Goal: Book appointment/travel/reservation

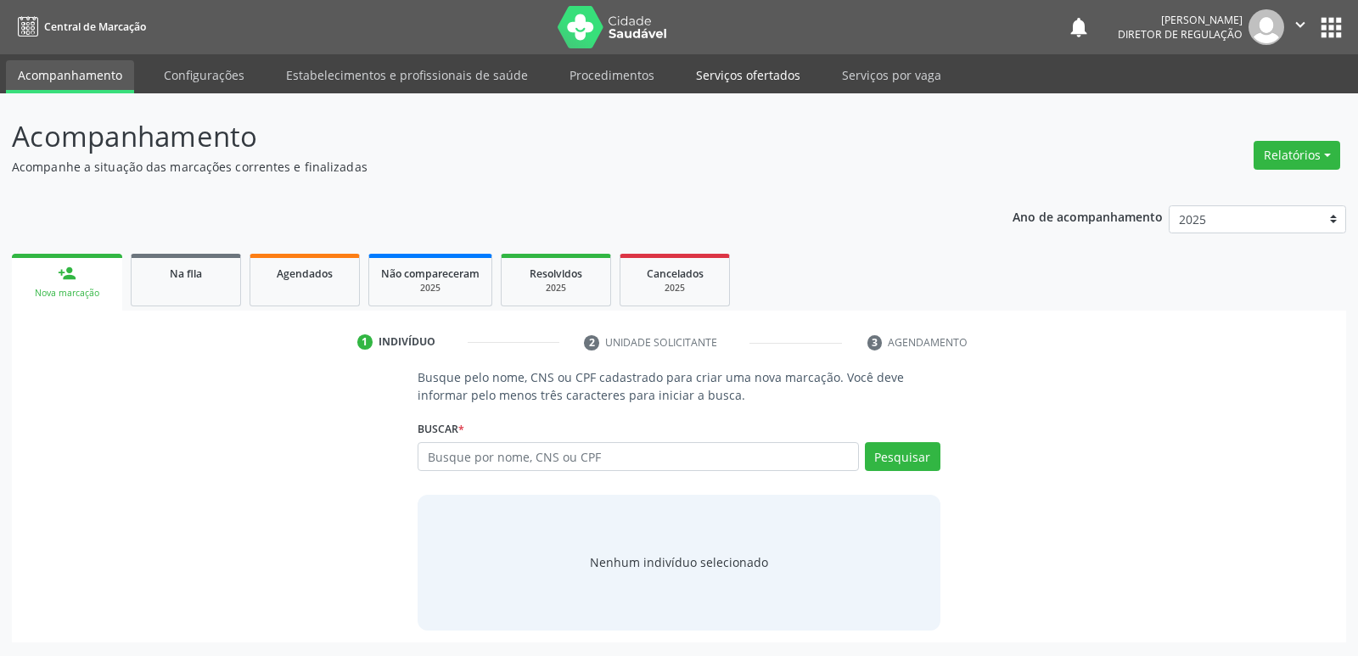
click at [765, 79] on link "Serviços ofertados" at bounding box center [748, 75] width 128 height 30
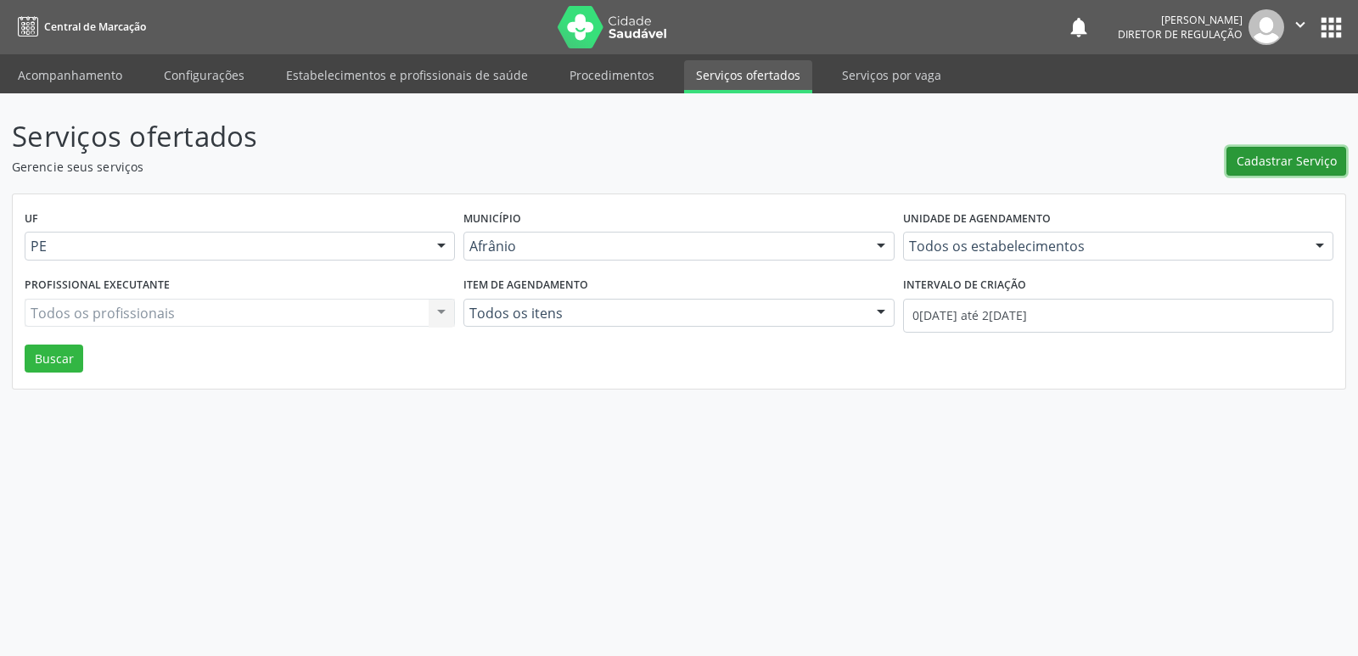
click at [1267, 158] on span "Cadastrar Serviço" at bounding box center [1287, 161] width 100 height 18
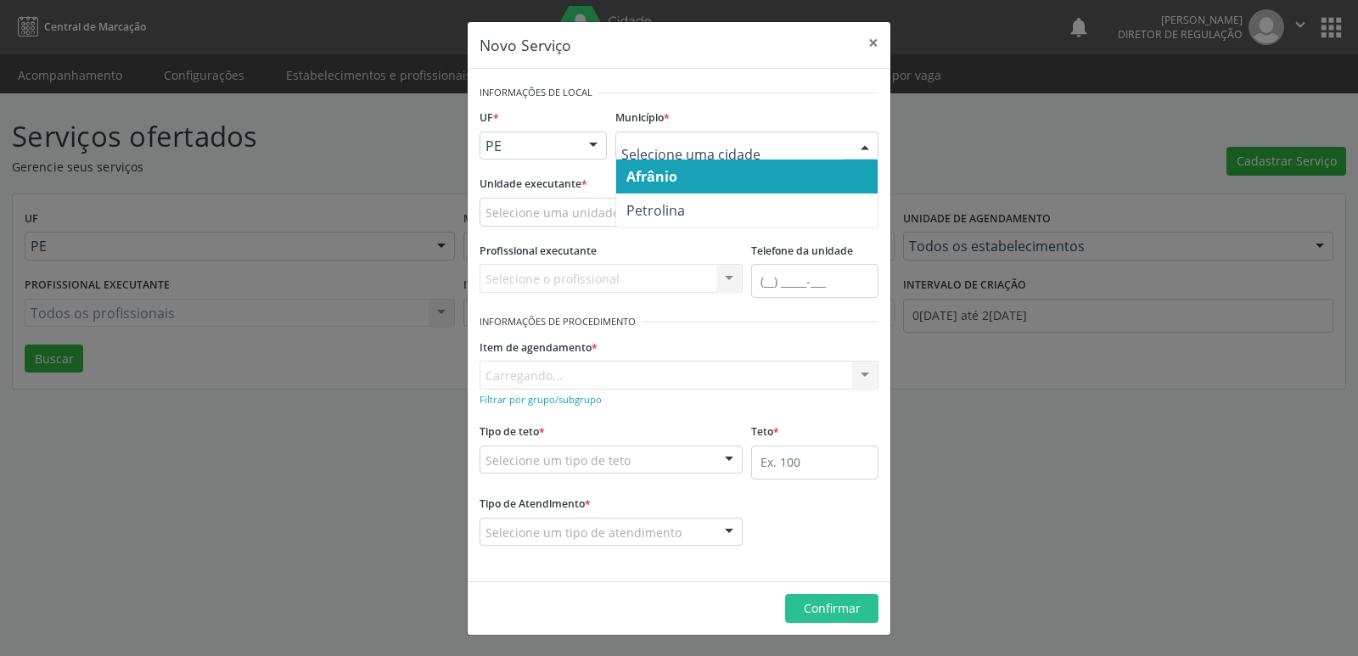
click at [708, 215] on span "Petrolina" at bounding box center [747, 211] width 262 height 34
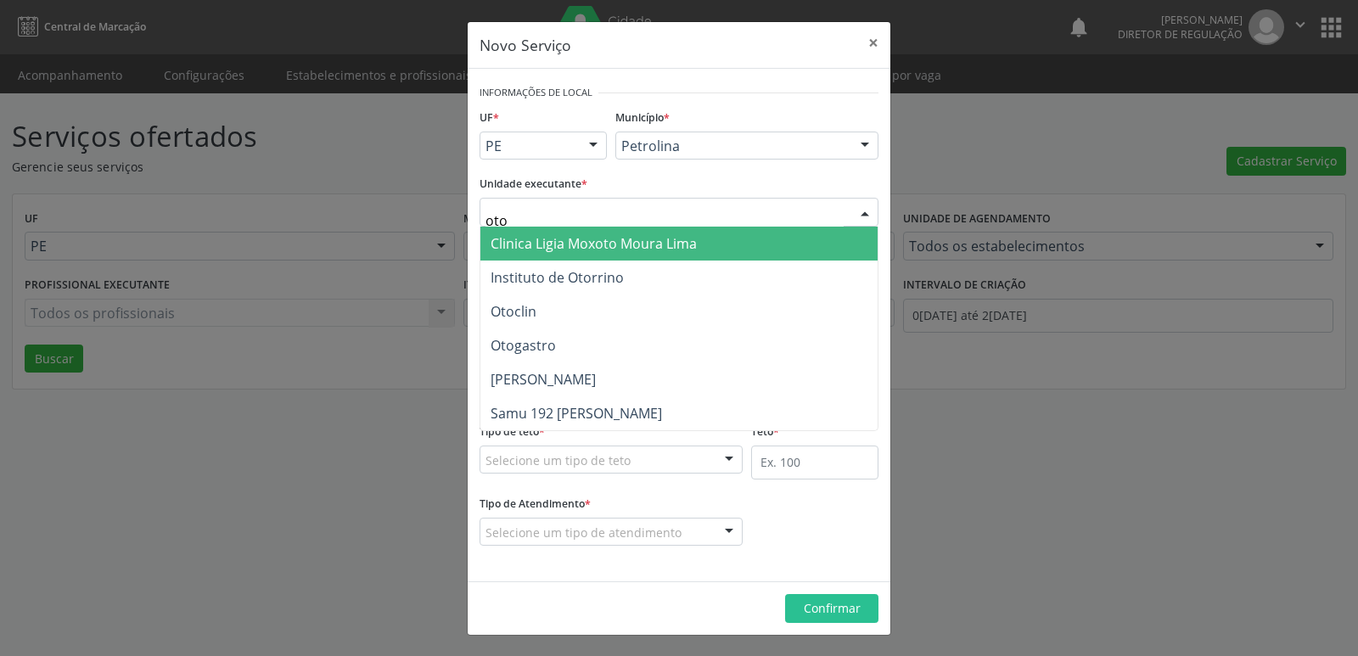
type input "otoc"
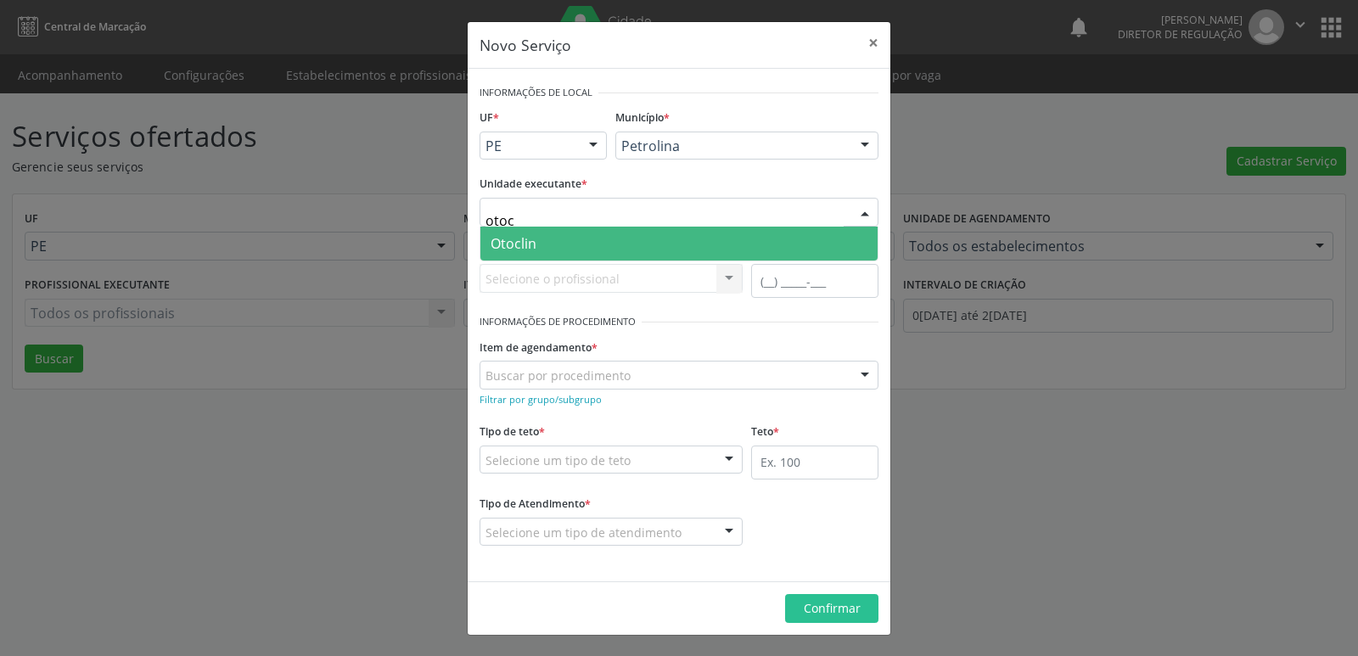
click at [545, 242] on span "Otoclin" at bounding box center [679, 244] width 397 height 34
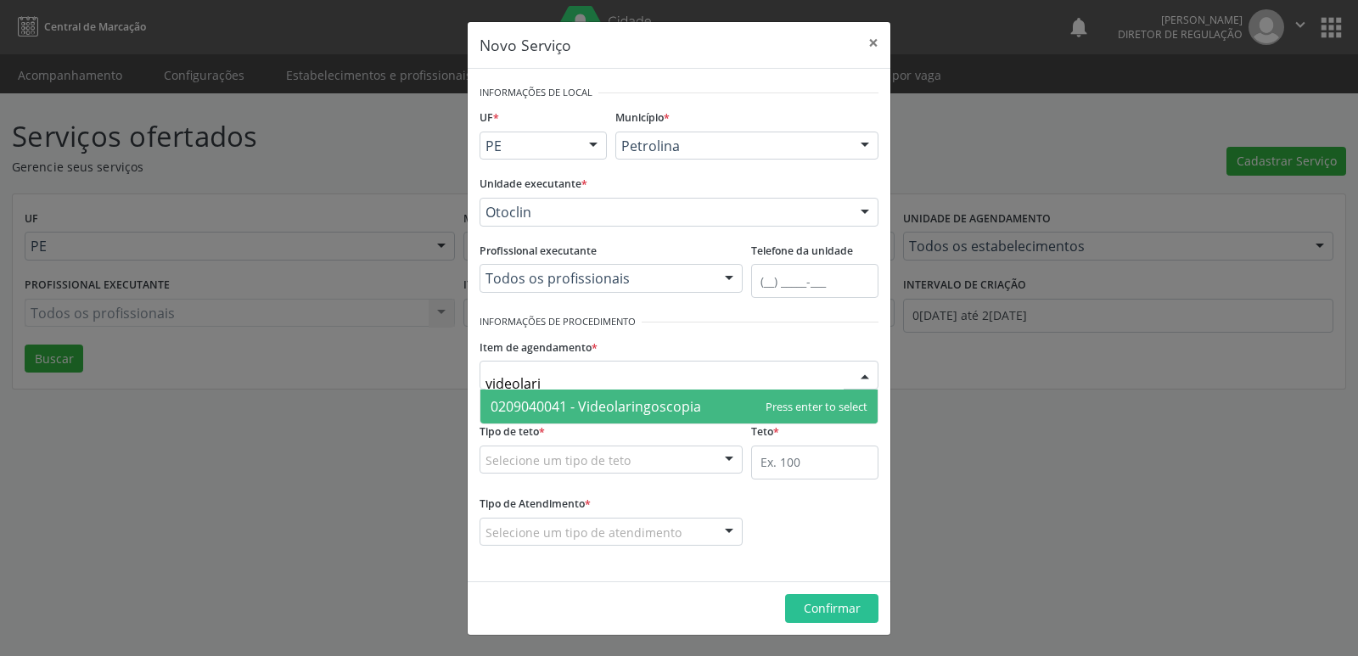
type input "videolarin"
click at [603, 410] on span "0209040041 - Videolaringoscopia" at bounding box center [596, 406] width 211 height 19
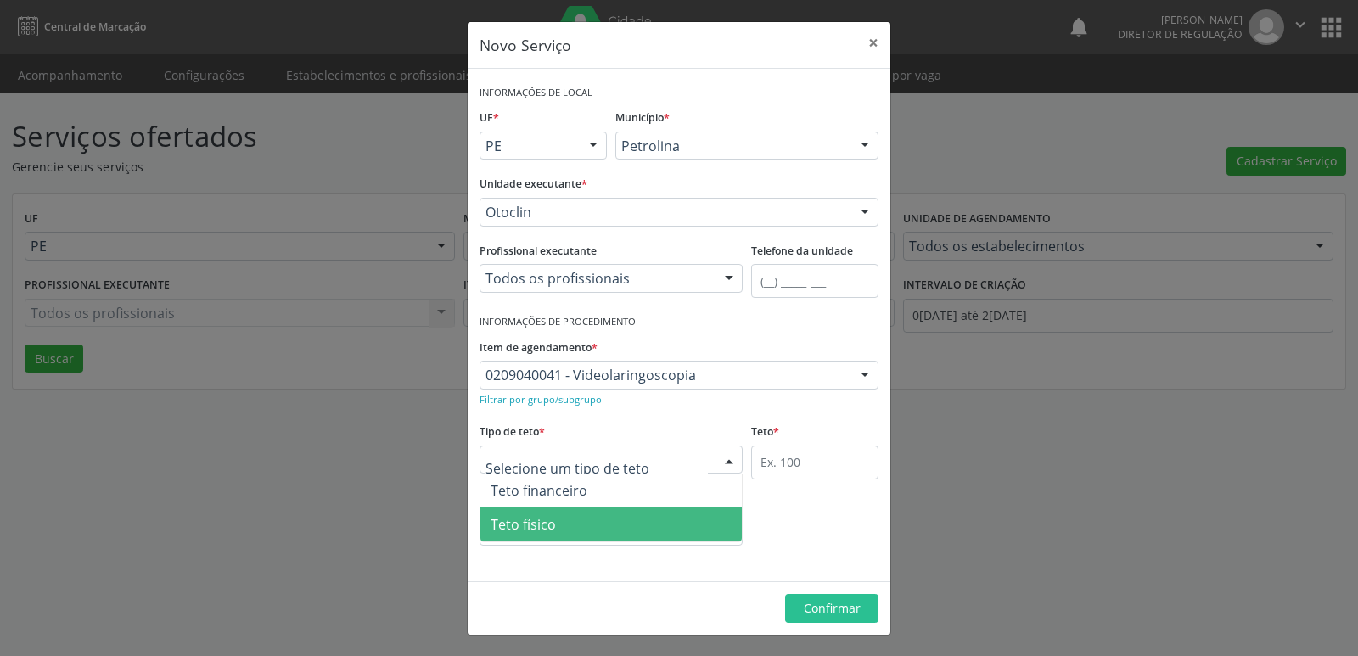
click at [595, 532] on span "Teto físico" at bounding box center [612, 525] width 262 height 34
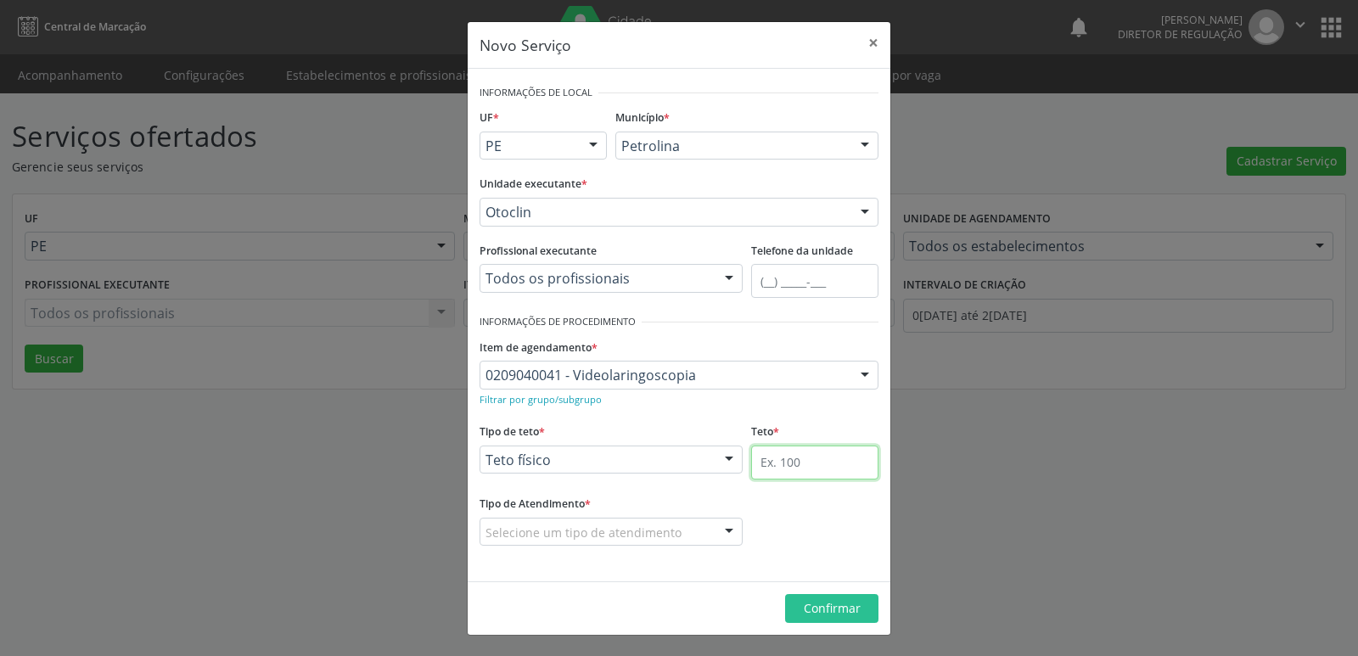
click at [793, 468] on input "text" at bounding box center [814, 463] width 127 height 34
type input "1"
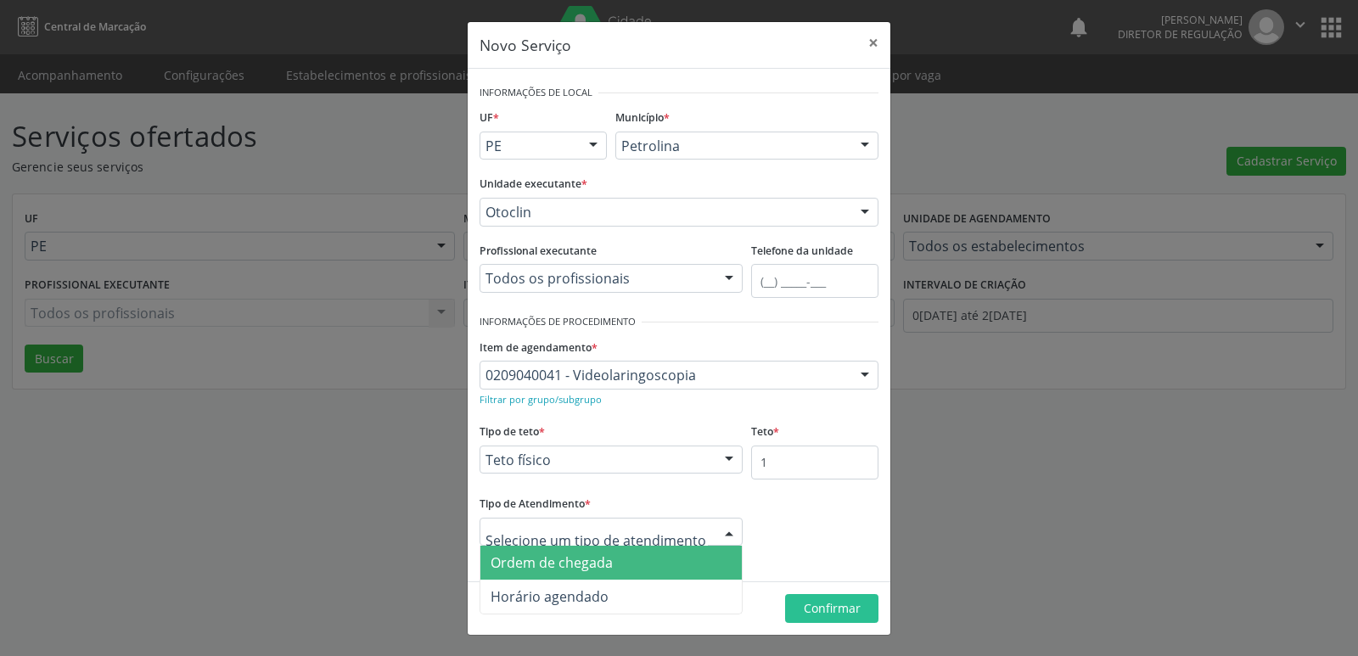
click at [617, 568] on span "Ordem de chegada" at bounding box center [612, 563] width 262 height 34
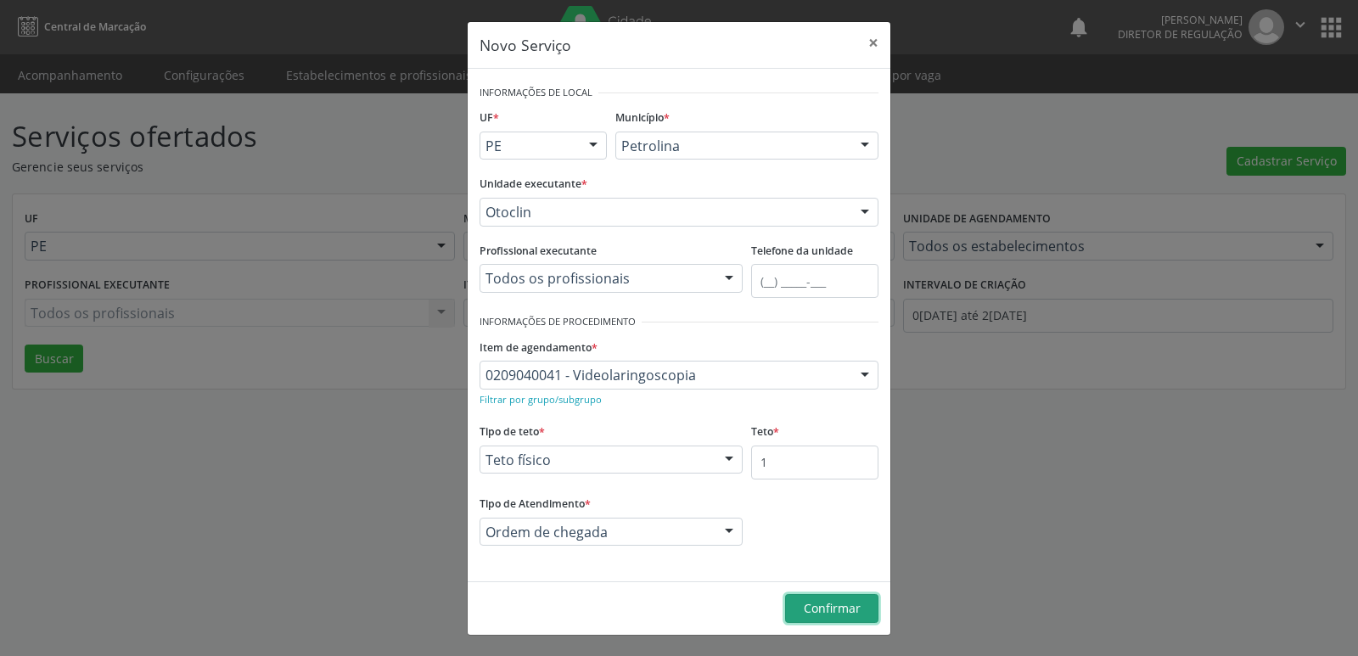
click at [841, 610] on span "Confirmar" at bounding box center [832, 608] width 57 height 16
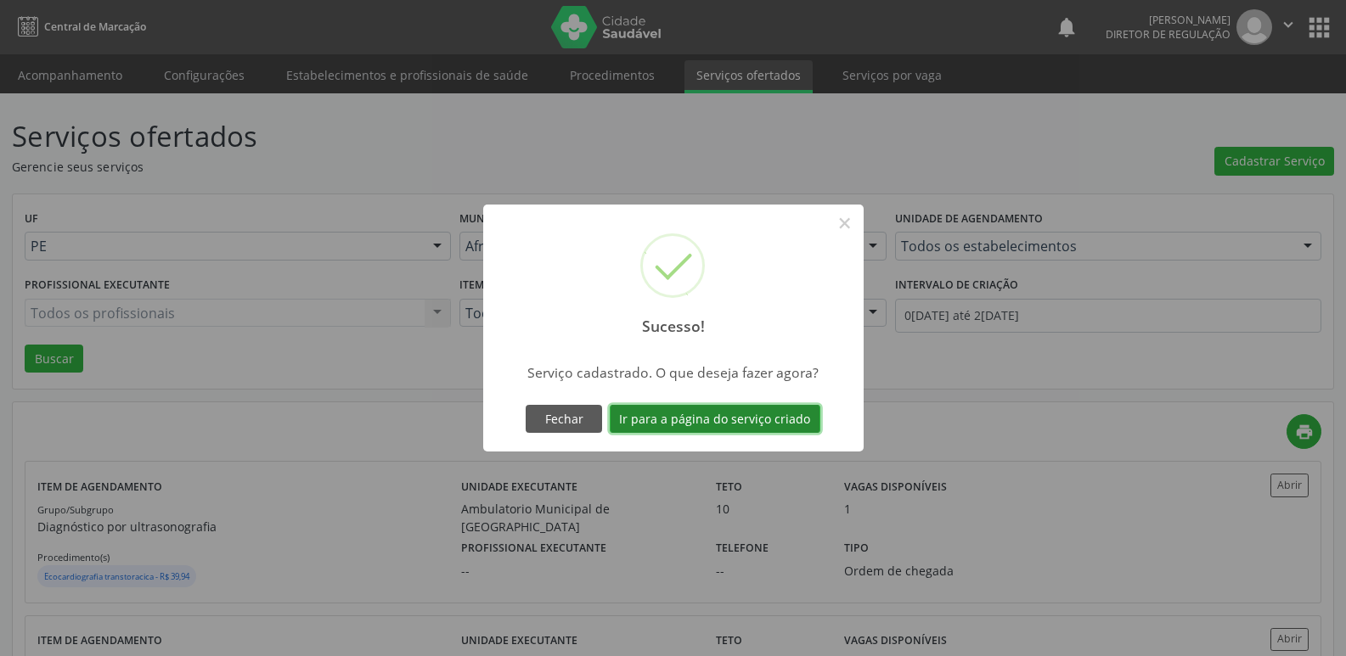
click at [731, 414] on button "Ir para a página do serviço criado" at bounding box center [715, 419] width 211 height 29
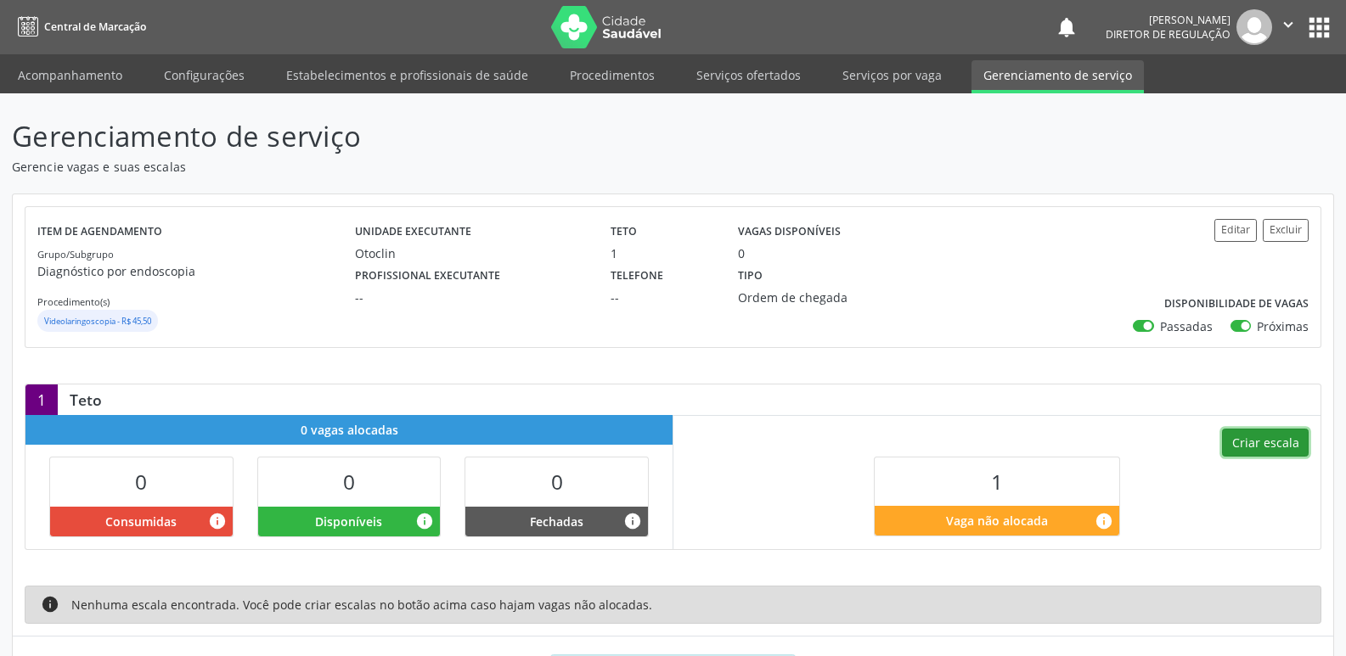
click at [1273, 442] on button "Criar escala" at bounding box center [1265, 443] width 87 height 29
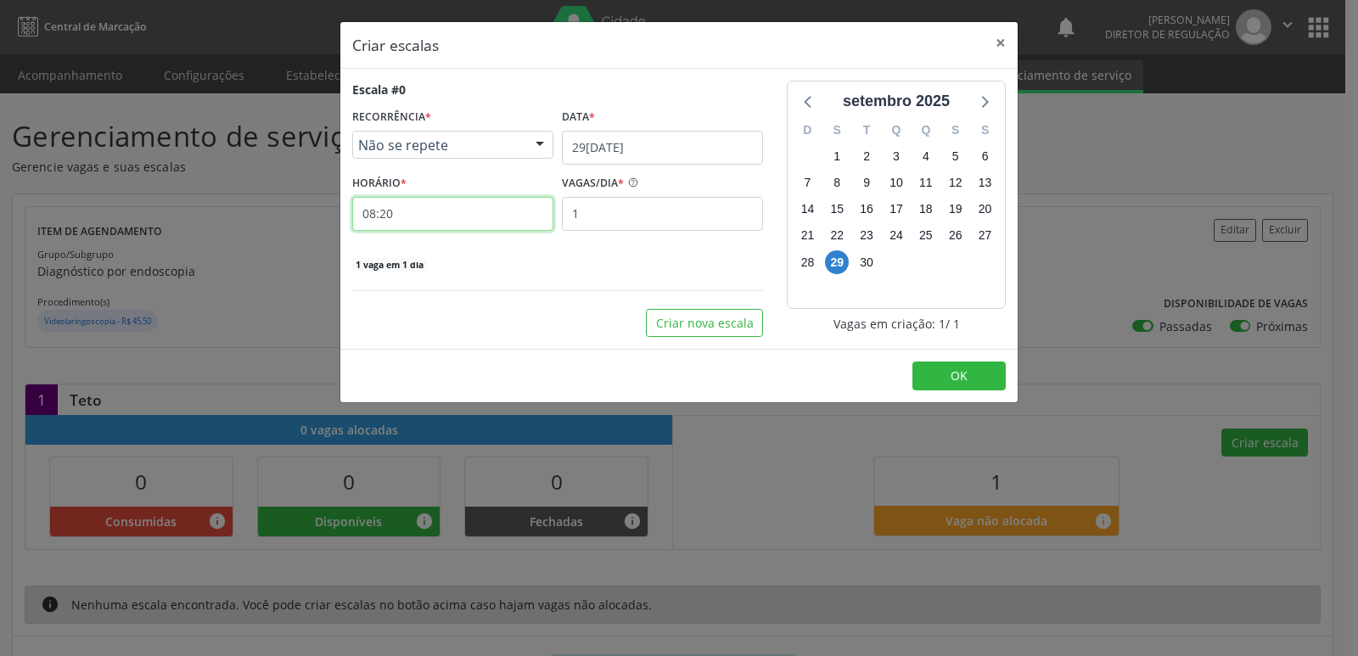
click at [473, 221] on input "08:20" at bounding box center [452, 214] width 201 height 34
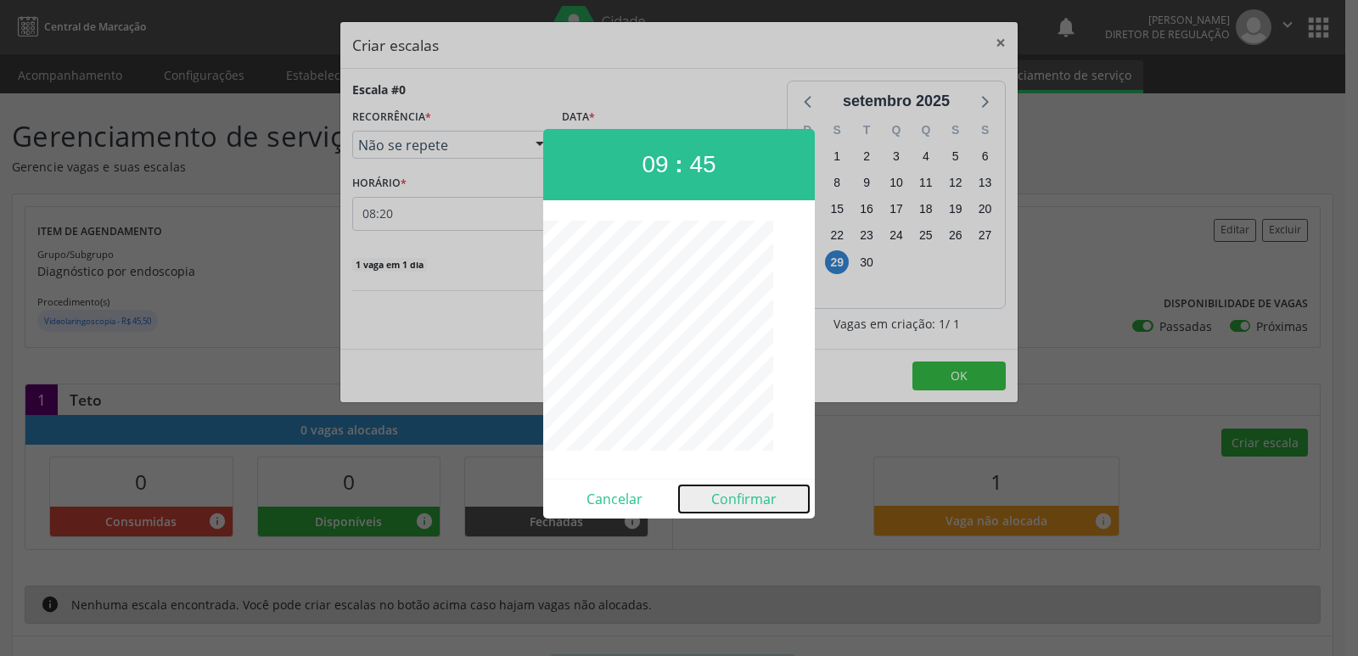
click at [762, 501] on button "Confirmar" at bounding box center [744, 499] width 130 height 27
type input "09:45"
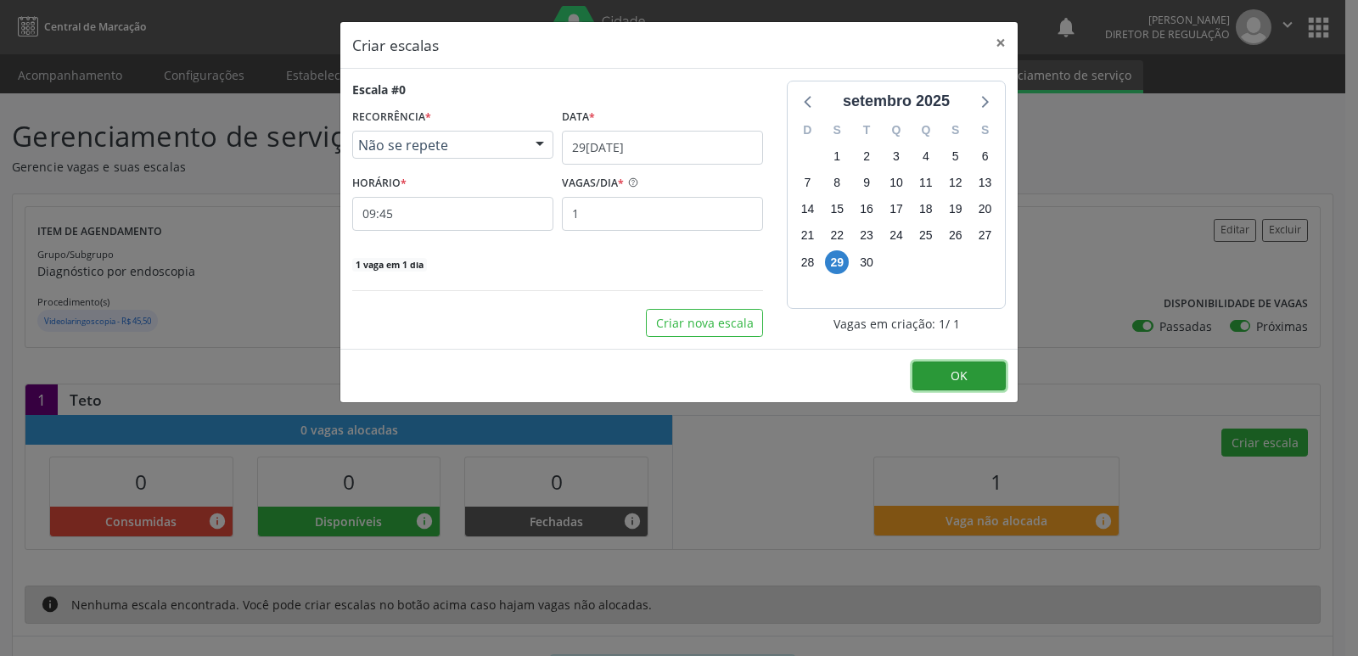
click at [985, 377] on button "OK" at bounding box center [959, 376] width 93 height 29
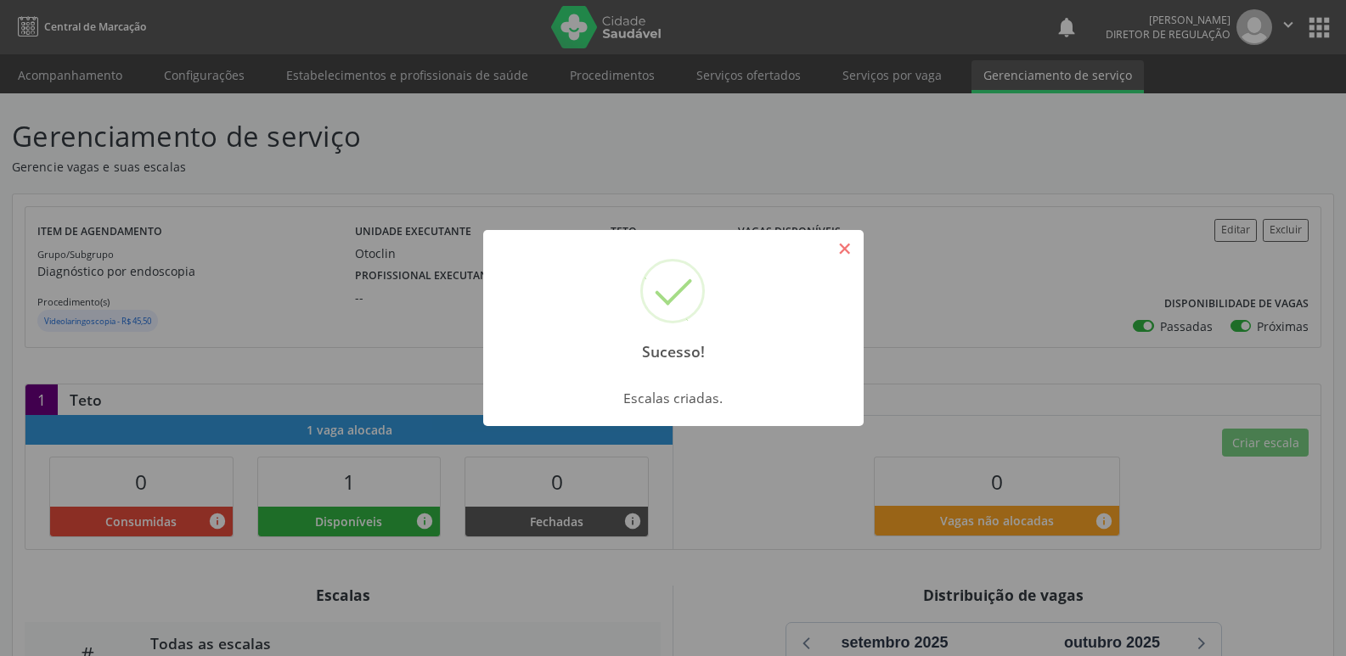
click at [845, 251] on button "×" at bounding box center [844, 248] width 29 height 29
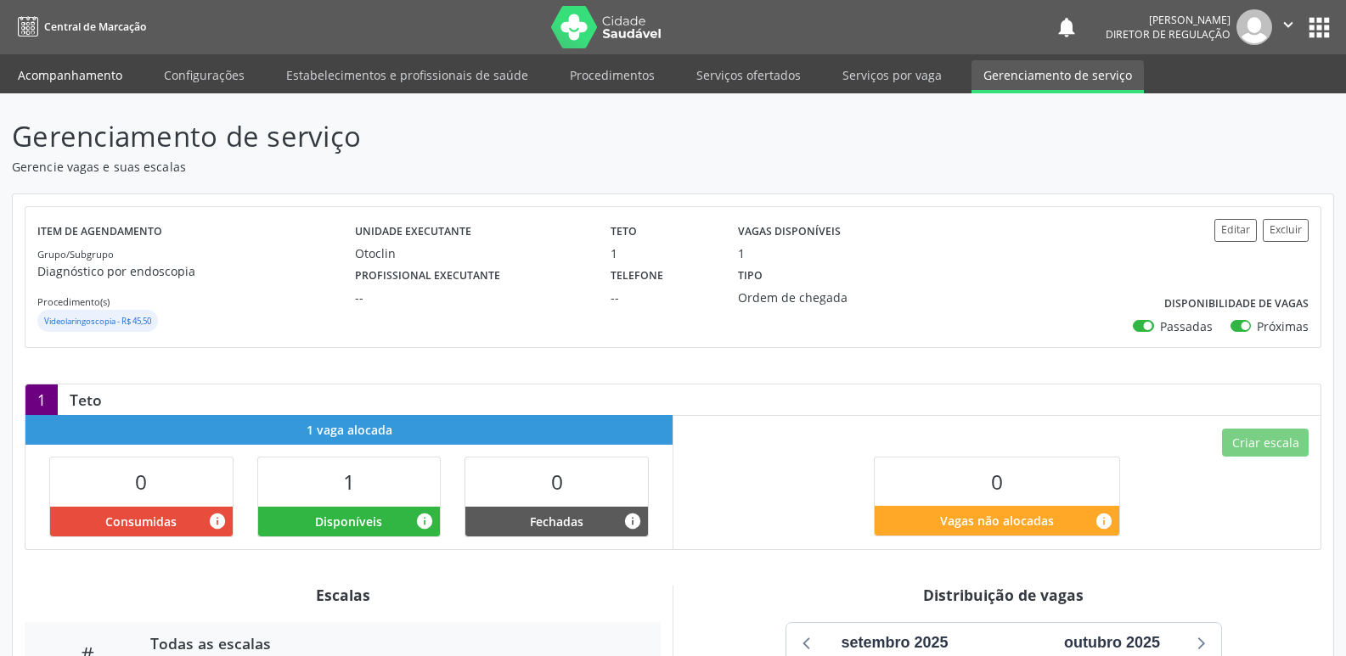
click at [101, 75] on link "Acompanhamento" at bounding box center [70, 75] width 128 height 30
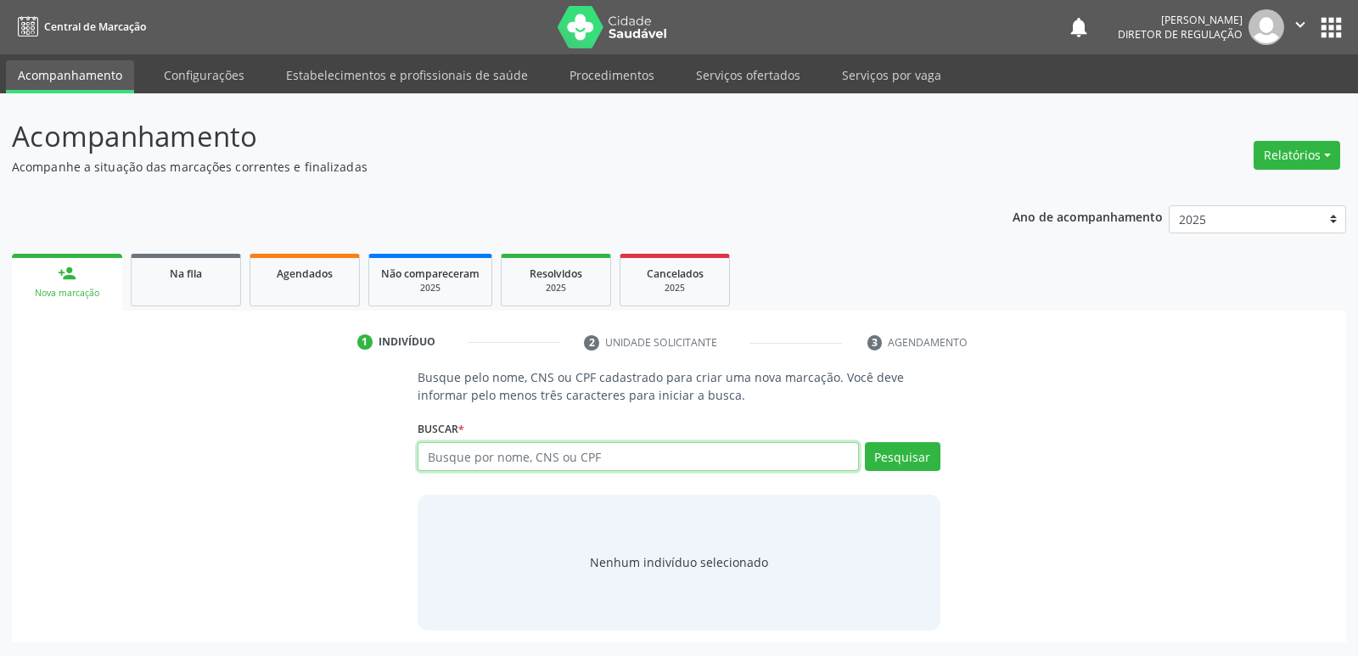
click at [529, 458] on input "text" at bounding box center [638, 456] width 441 height 29
type input "705003285709451"
click at [914, 462] on button "Pesquisar" at bounding box center [903, 456] width 76 height 29
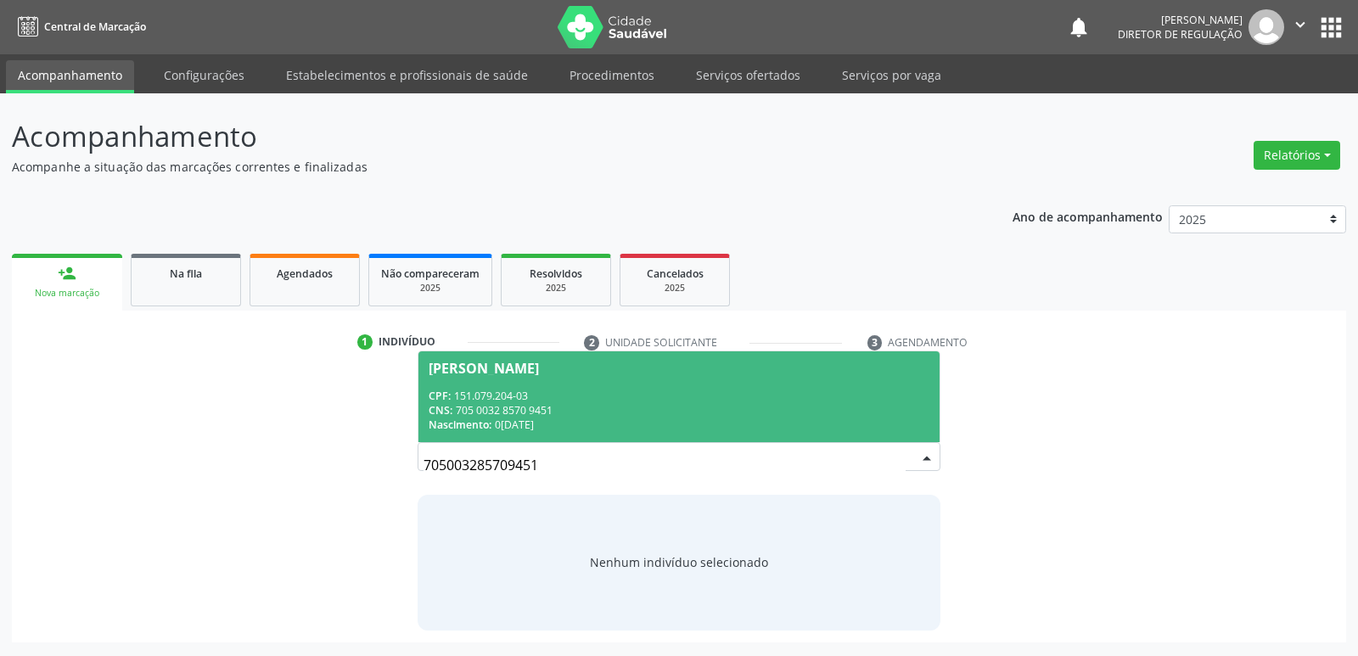
click at [549, 385] on span "Samuel Rodrigues dos Santos CPF: 151.079.204-03 CNS: 705 0032 8570 9451 Nascime…" at bounding box center [679, 397] width 520 height 91
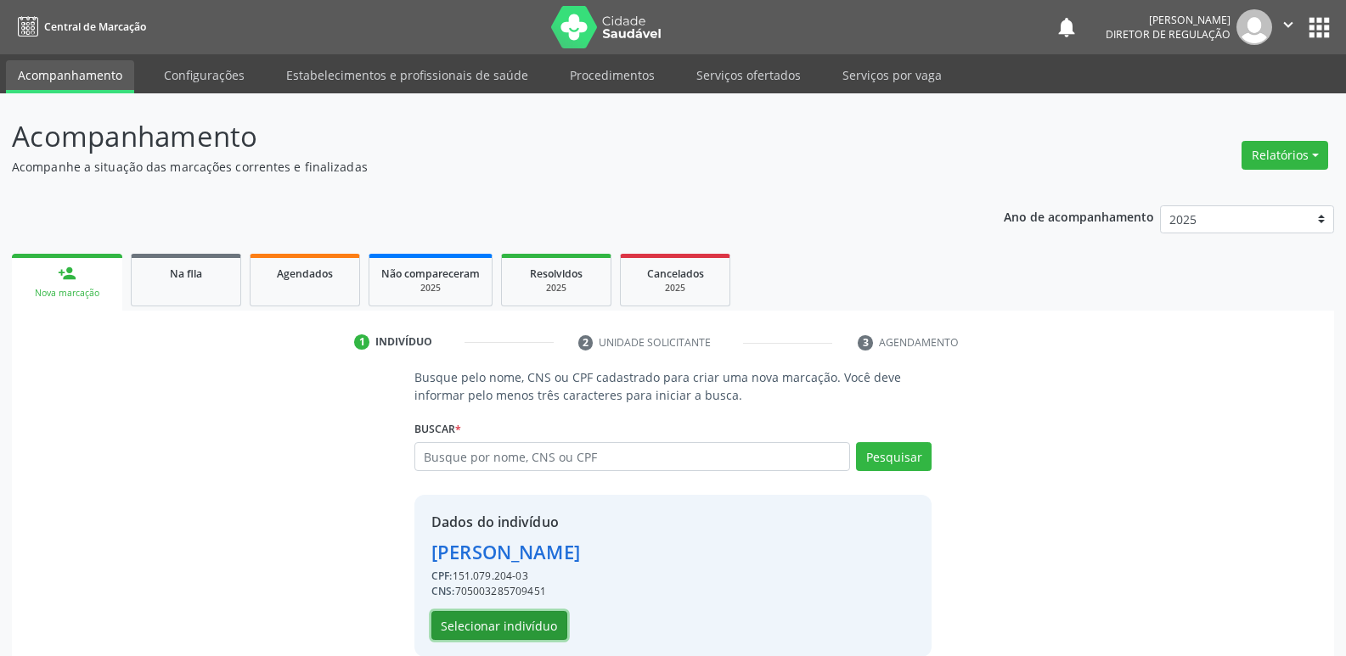
click at [516, 635] on button "Selecionar indivíduo" at bounding box center [499, 625] width 136 height 29
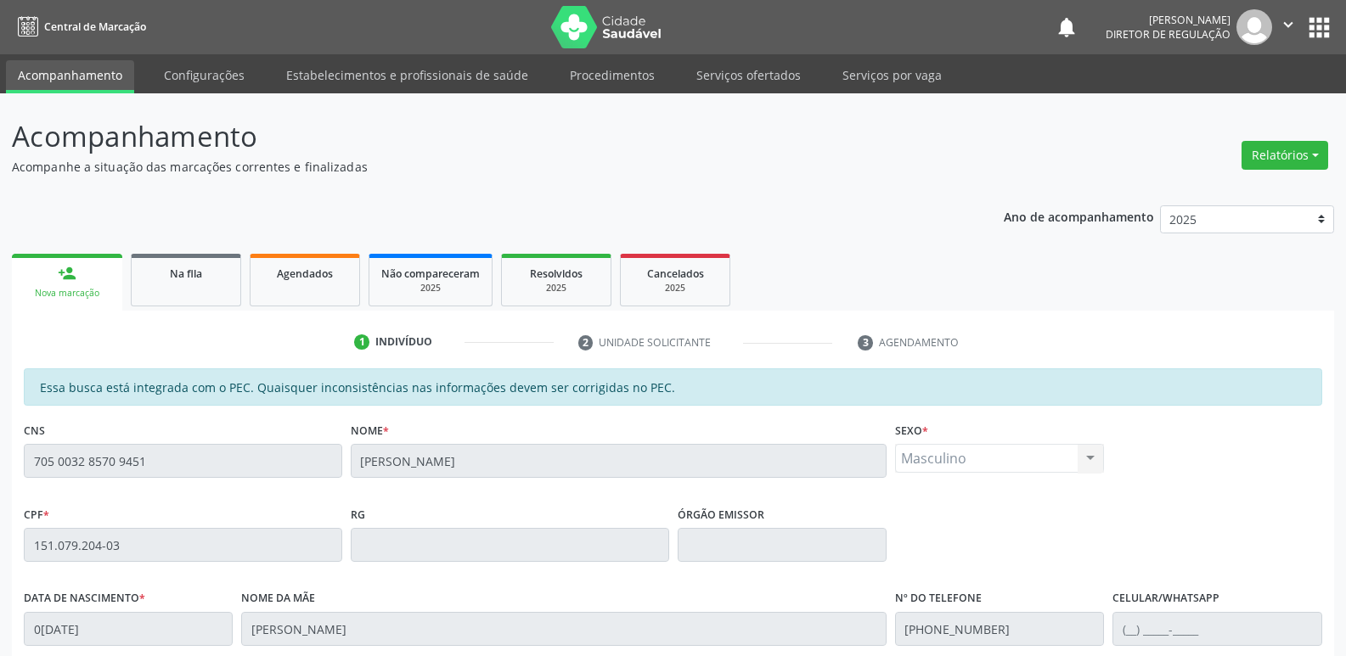
scroll to position [255, 0]
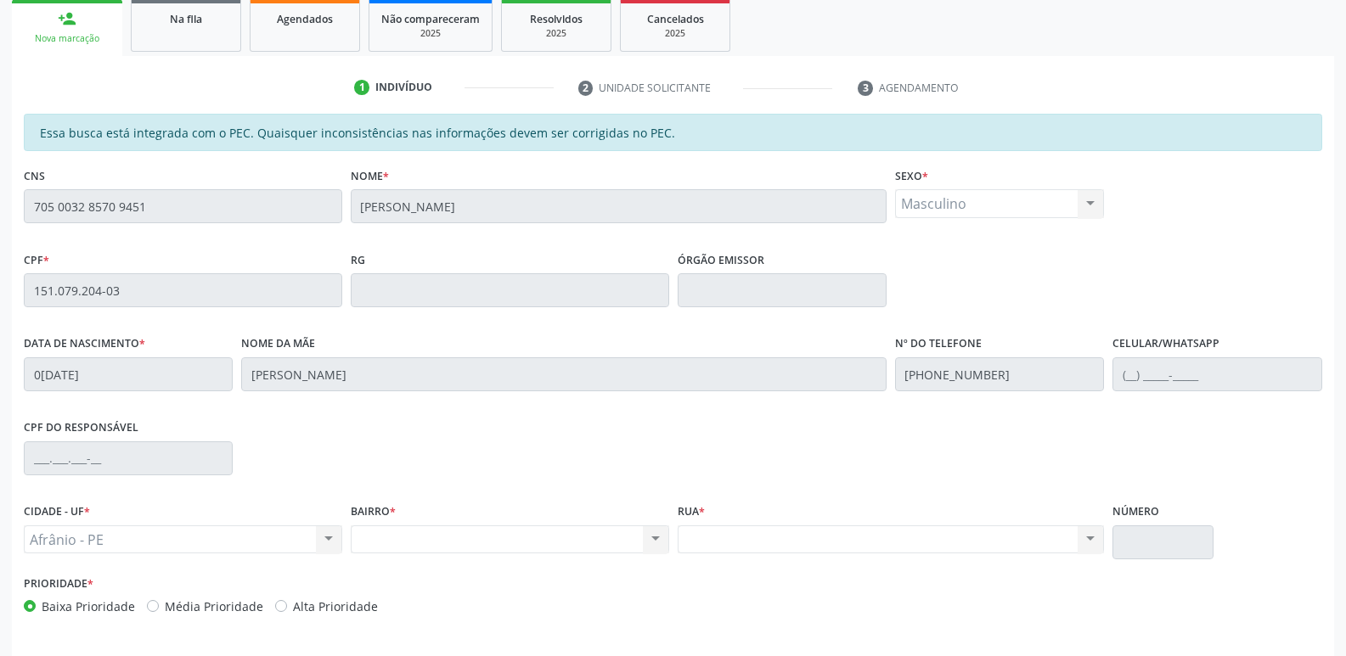
click at [20, 289] on div "CPF * 151.079.204-03" at bounding box center [183, 289] width 327 height 84
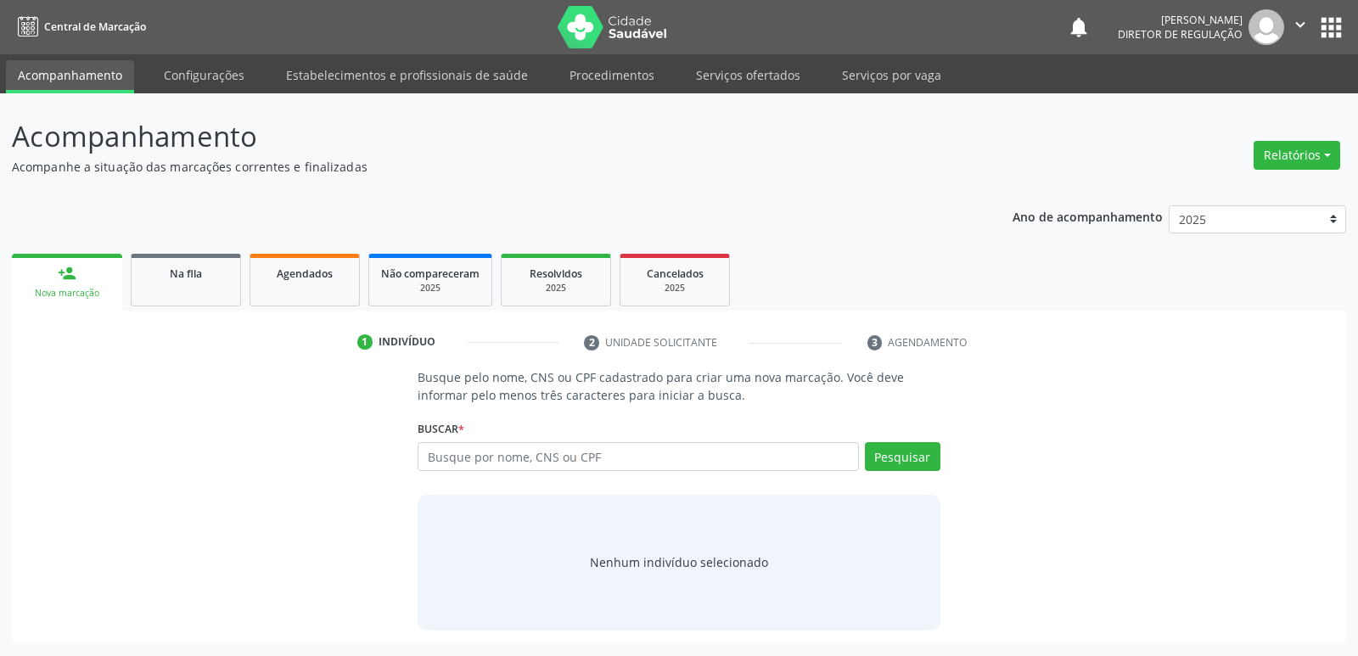
click at [475, 457] on input "text" at bounding box center [638, 456] width 441 height 29
type input "151.079.204-03"
click at [915, 458] on button "Pesquisar" at bounding box center [903, 456] width 76 height 29
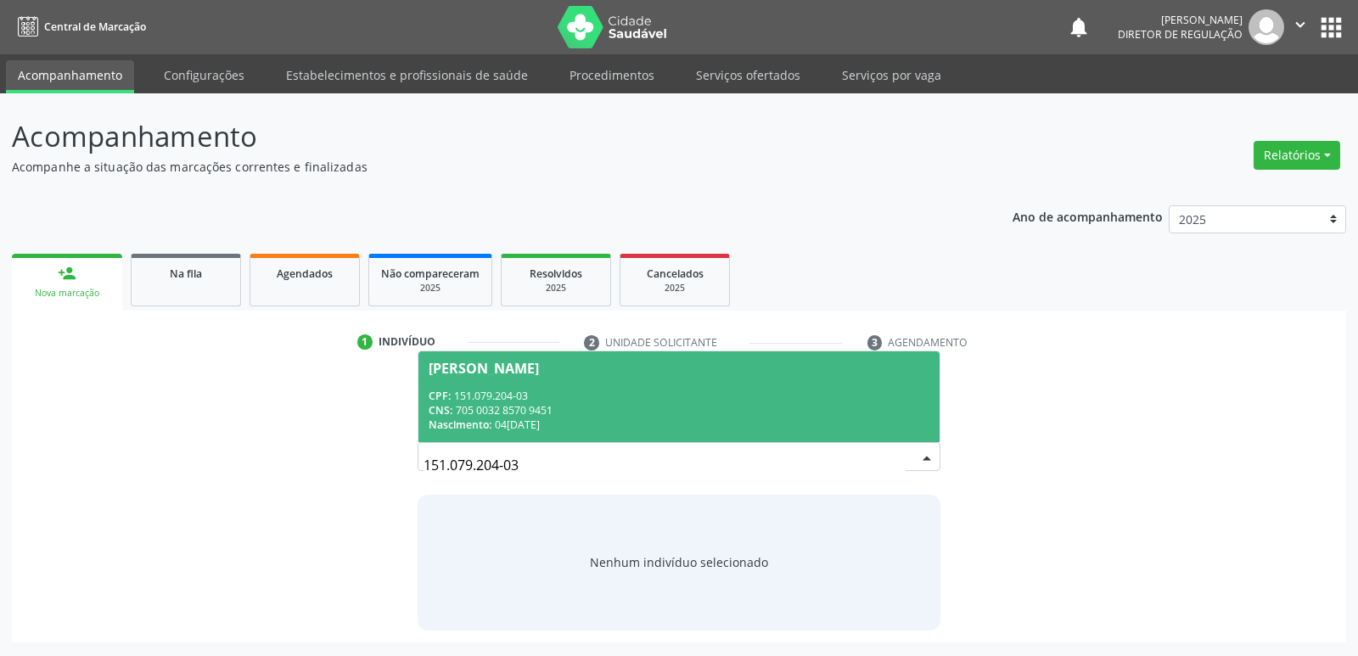
click at [548, 403] on div "CNS: 705 0032 8570 9451" at bounding box center [679, 410] width 500 height 14
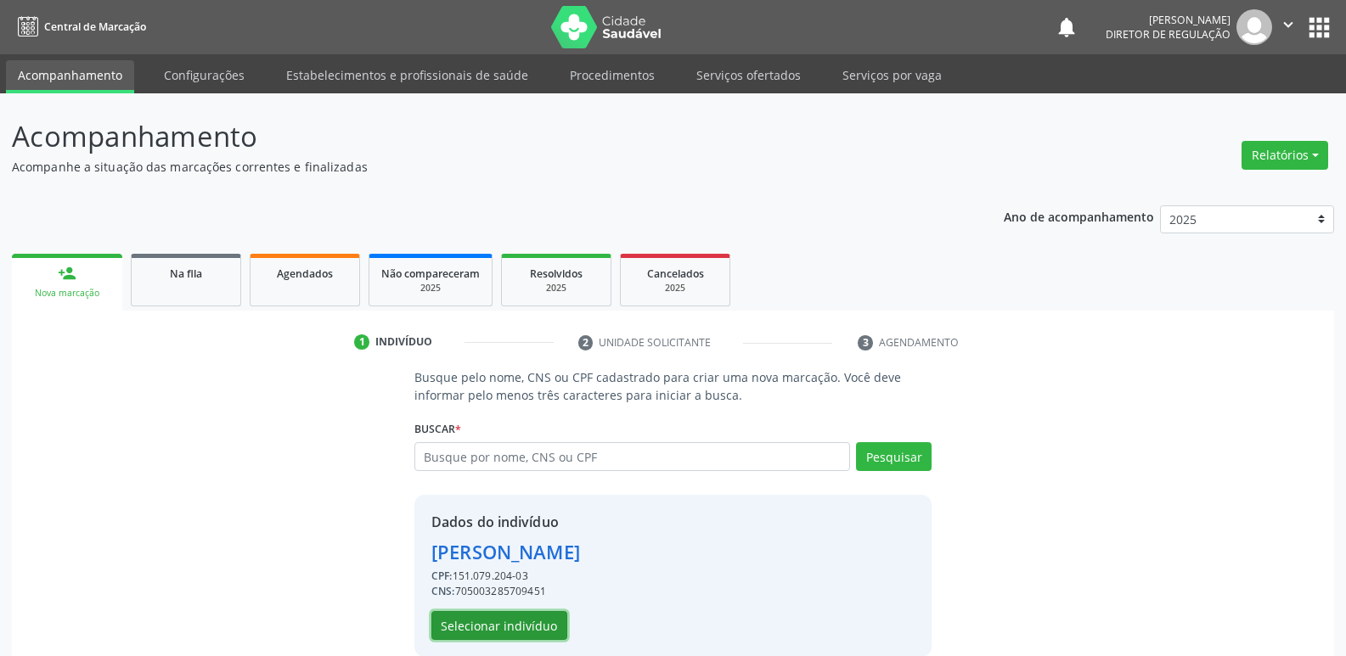
click at [522, 624] on button "Selecionar indivíduo" at bounding box center [499, 625] width 136 height 29
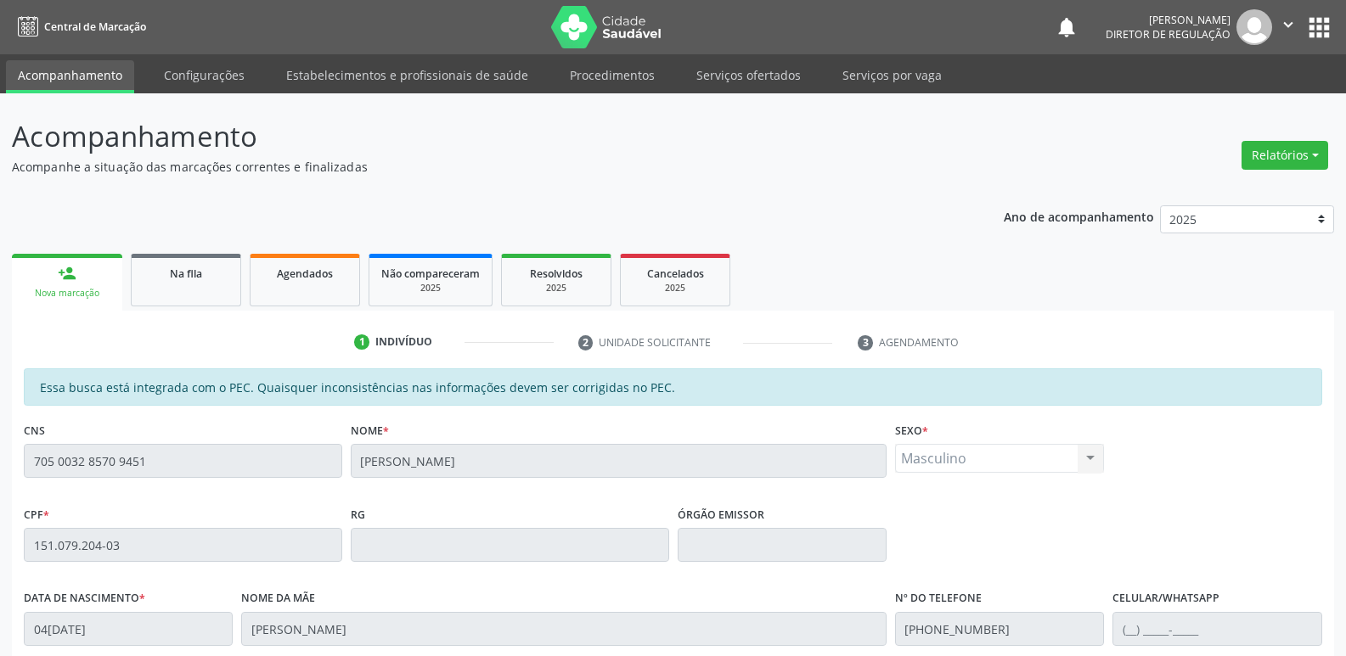
scroll to position [313, 0]
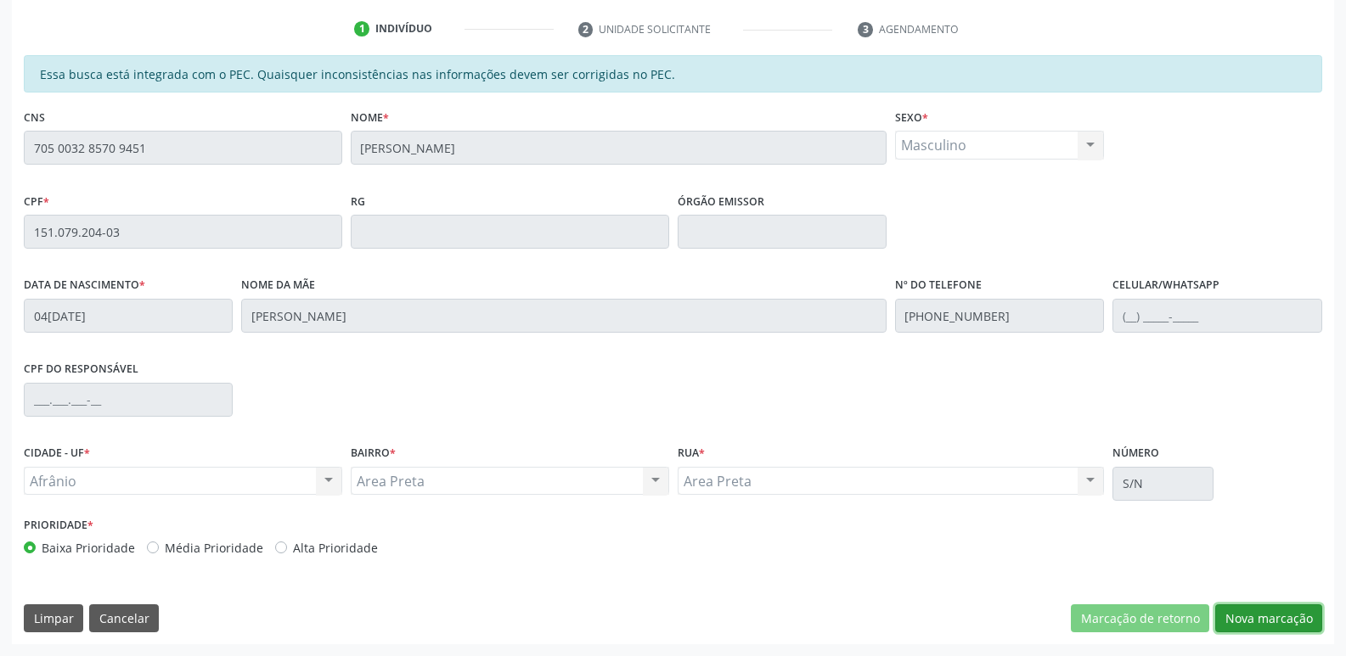
click at [1275, 624] on button "Nova marcação" at bounding box center [1268, 619] width 107 height 29
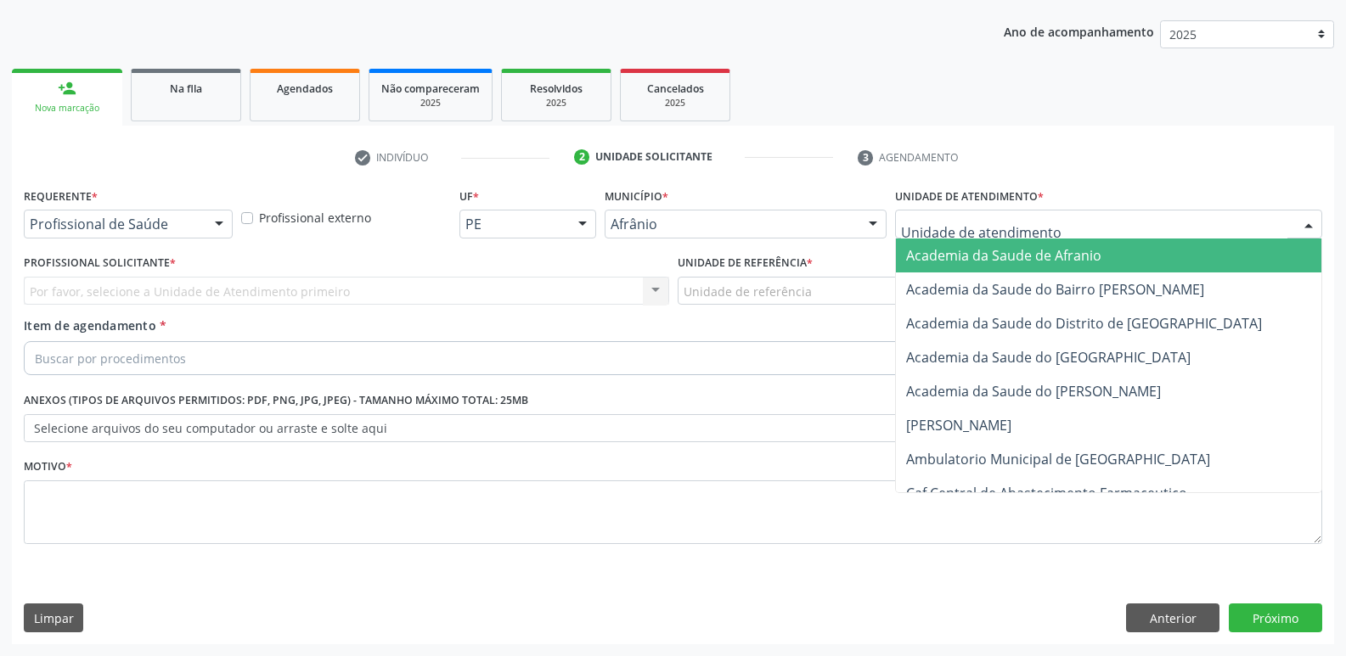
click at [1046, 214] on div at bounding box center [1108, 224] width 427 height 29
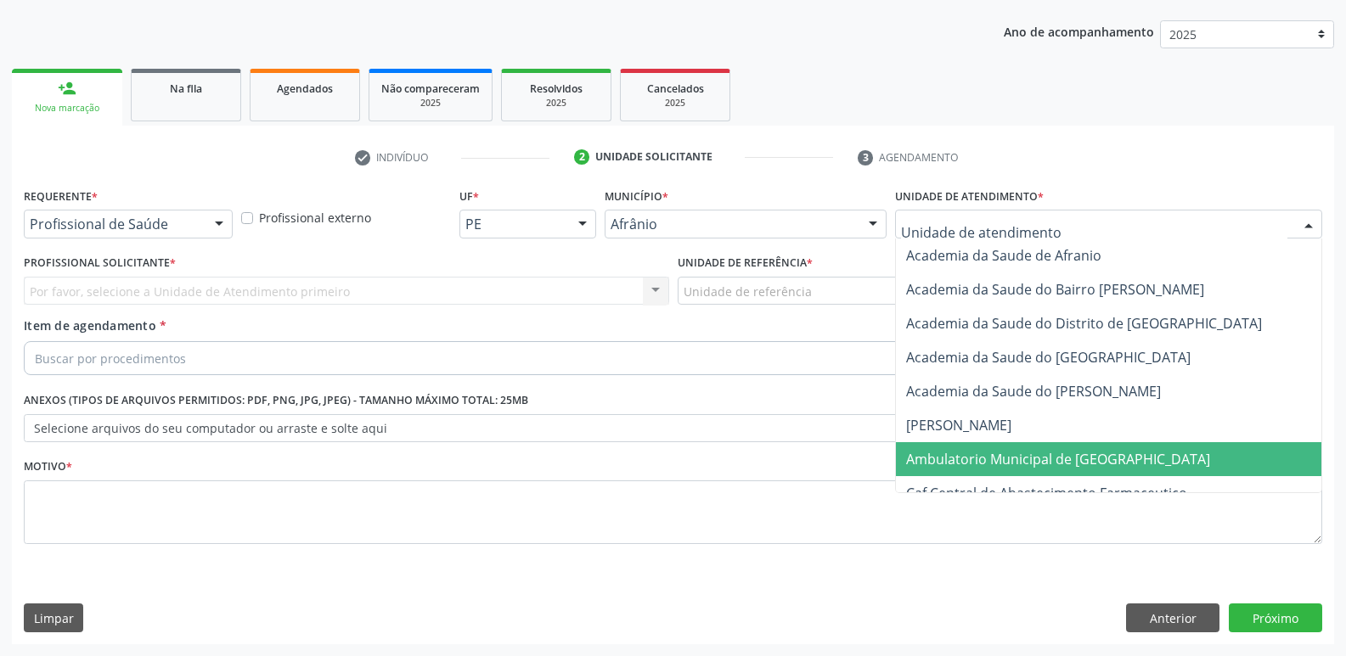
click at [1024, 458] on span "Ambulatorio Municipal de [GEOGRAPHIC_DATA]" at bounding box center [1058, 459] width 304 height 19
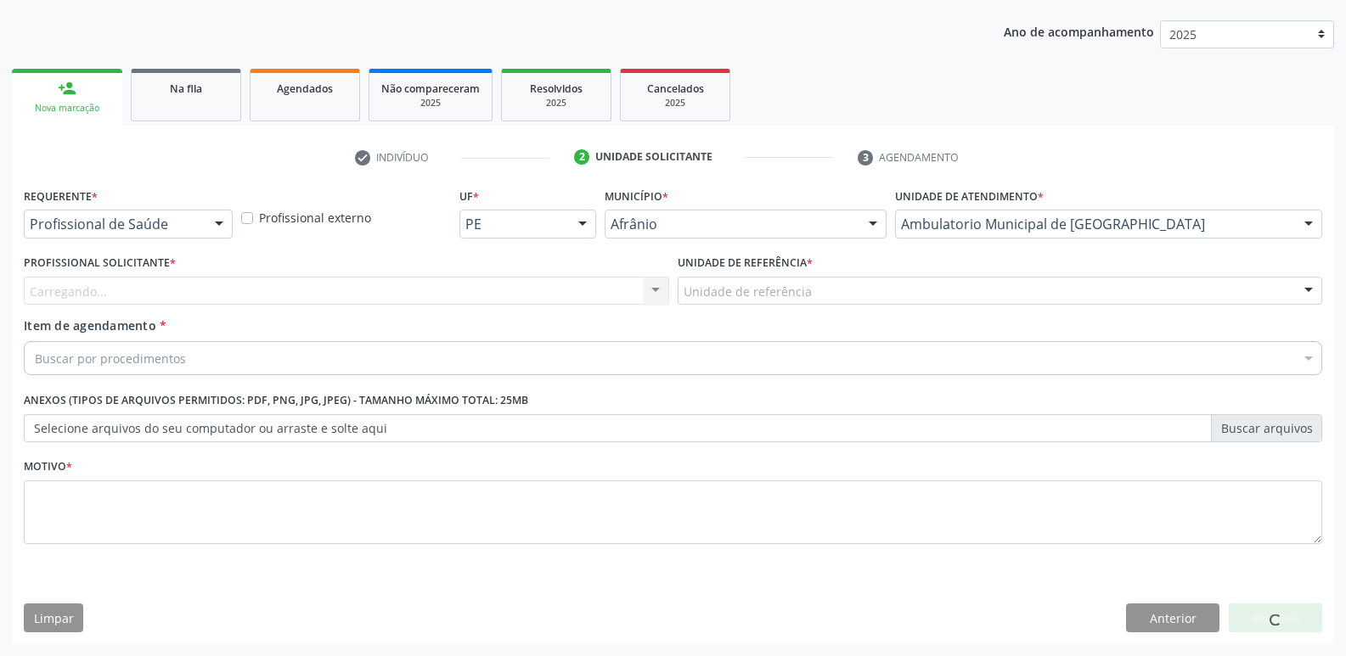
click at [882, 292] on div "Unidade de referência" at bounding box center [1000, 291] width 645 height 29
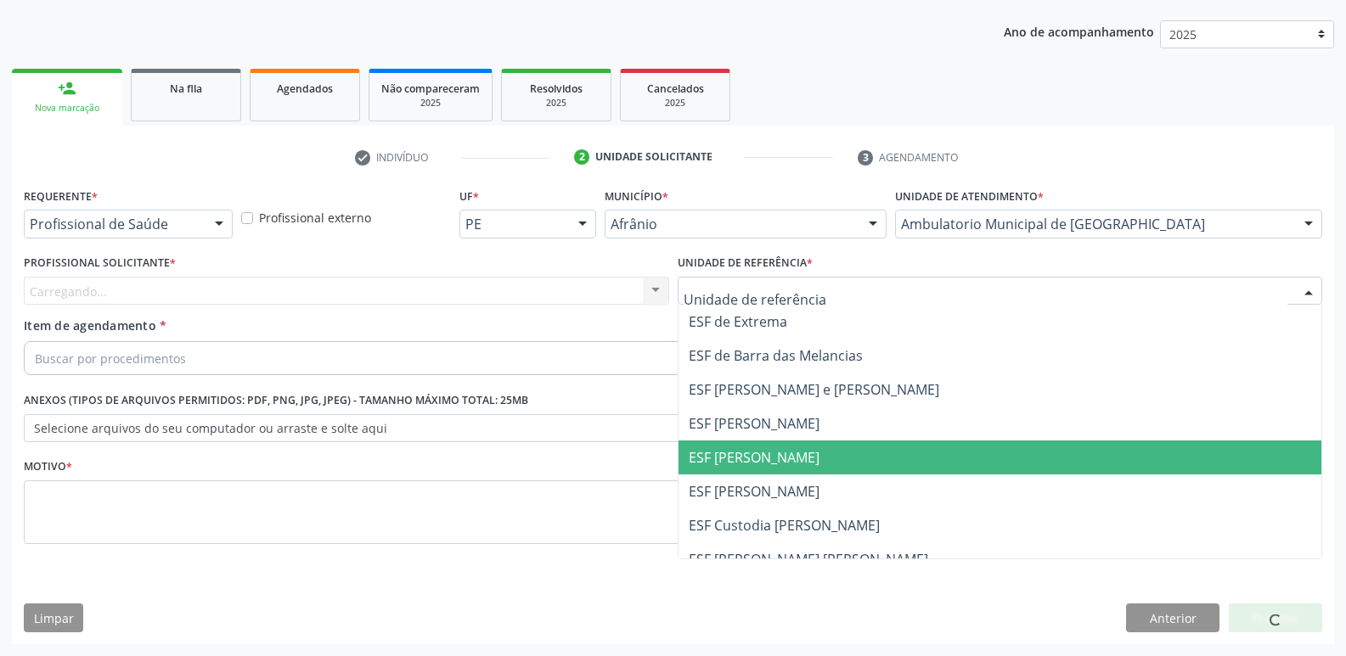
drag, startPoint x: 821, startPoint y: 456, endPoint x: 813, endPoint y: 454, distance: 8.7
click at [821, 457] on span "ESF [PERSON_NAME]" at bounding box center [1000, 458] width 644 height 34
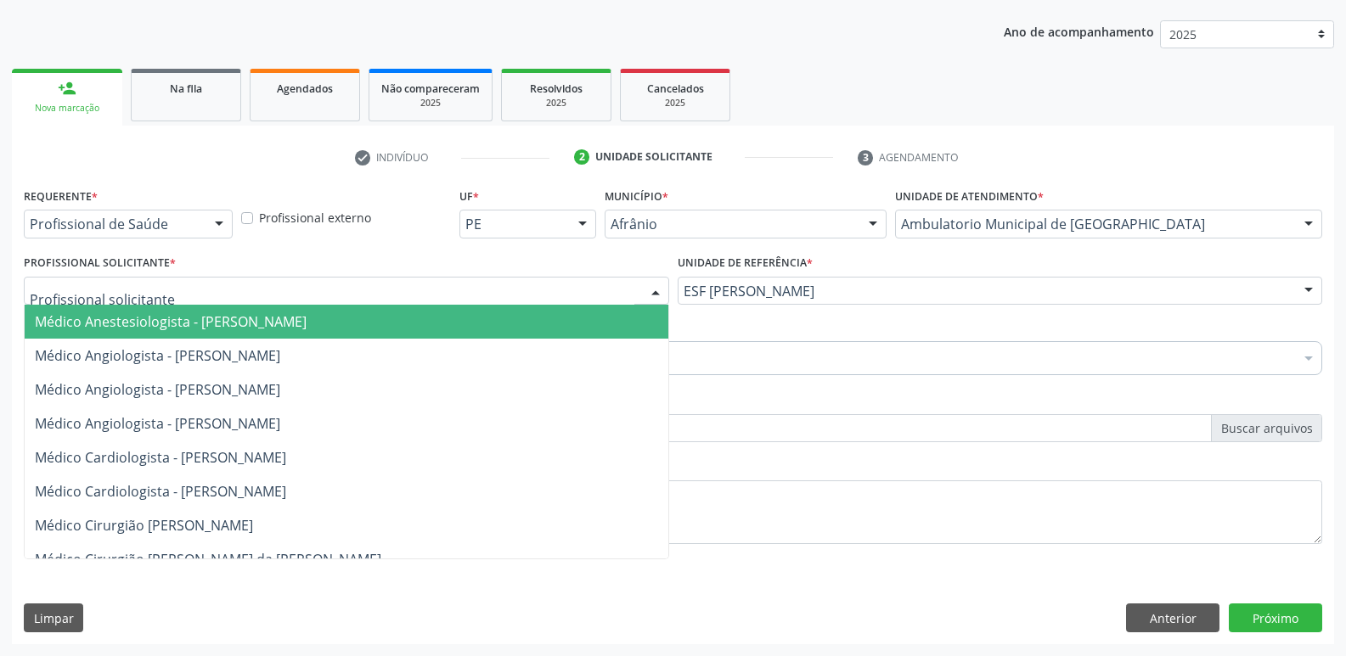
click at [514, 291] on div at bounding box center [346, 291] width 645 height 29
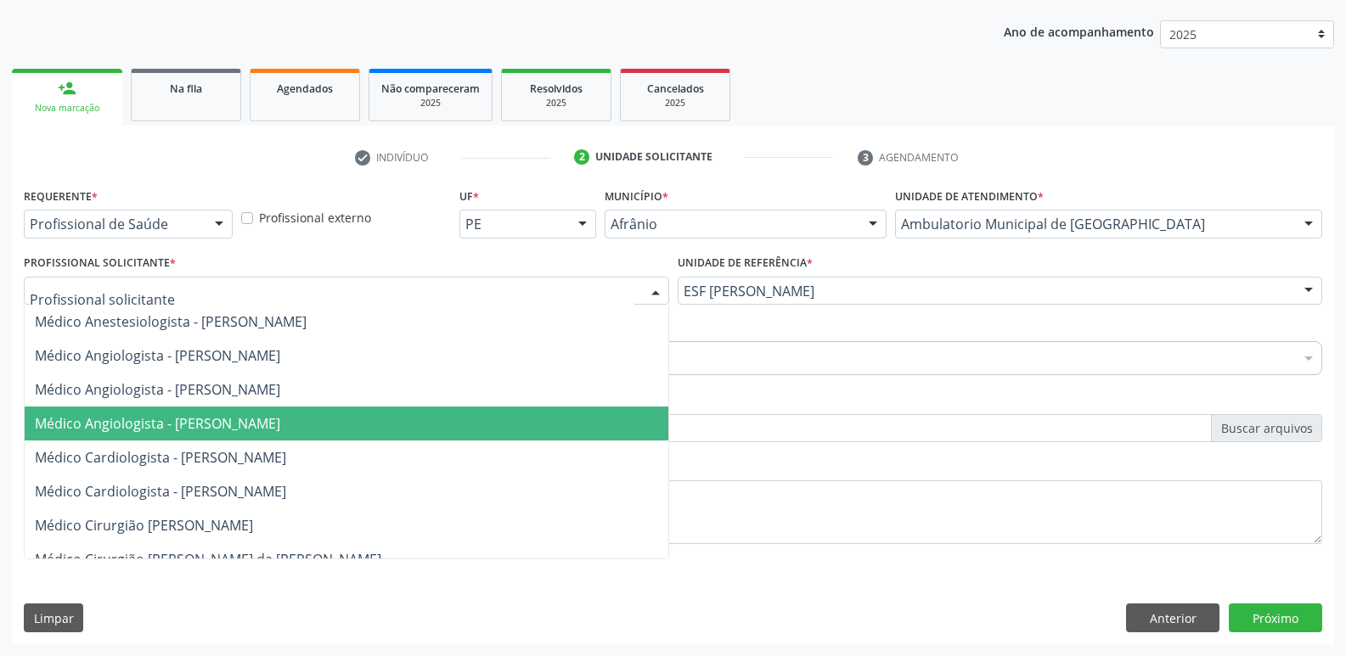
click at [495, 433] on span "Médico Angiologista - [PERSON_NAME]" at bounding box center [347, 424] width 644 height 34
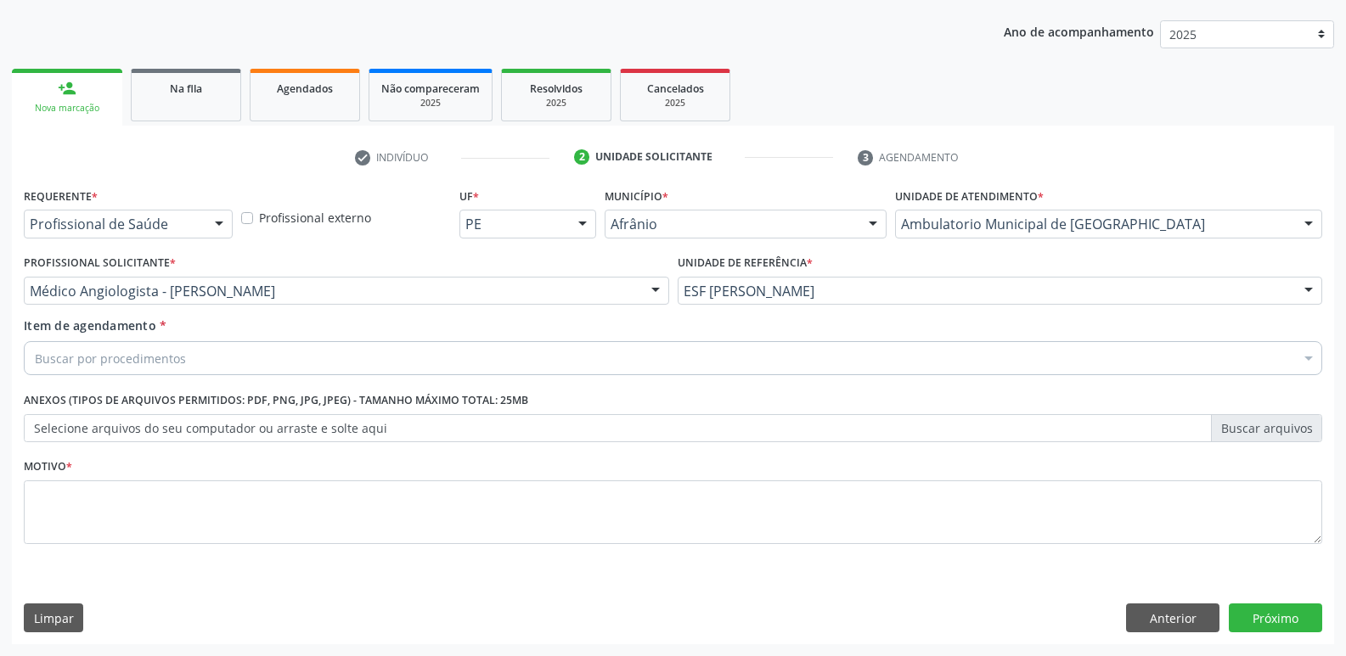
click at [447, 354] on div "Buscar por procedimentos" at bounding box center [673, 358] width 1298 height 34
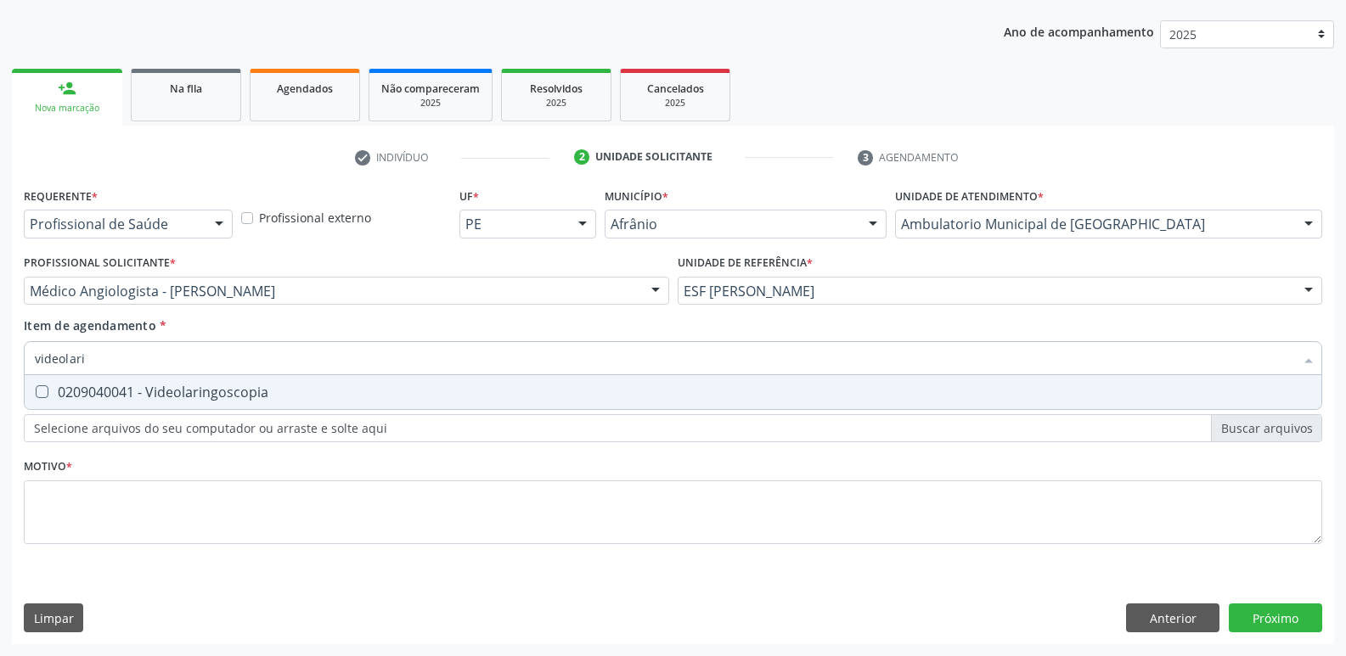
type input "videolarin"
click at [206, 387] on div "0209040041 - Videolaringoscopia" at bounding box center [673, 392] width 1276 height 14
checkbox Videolaringoscopia "true"
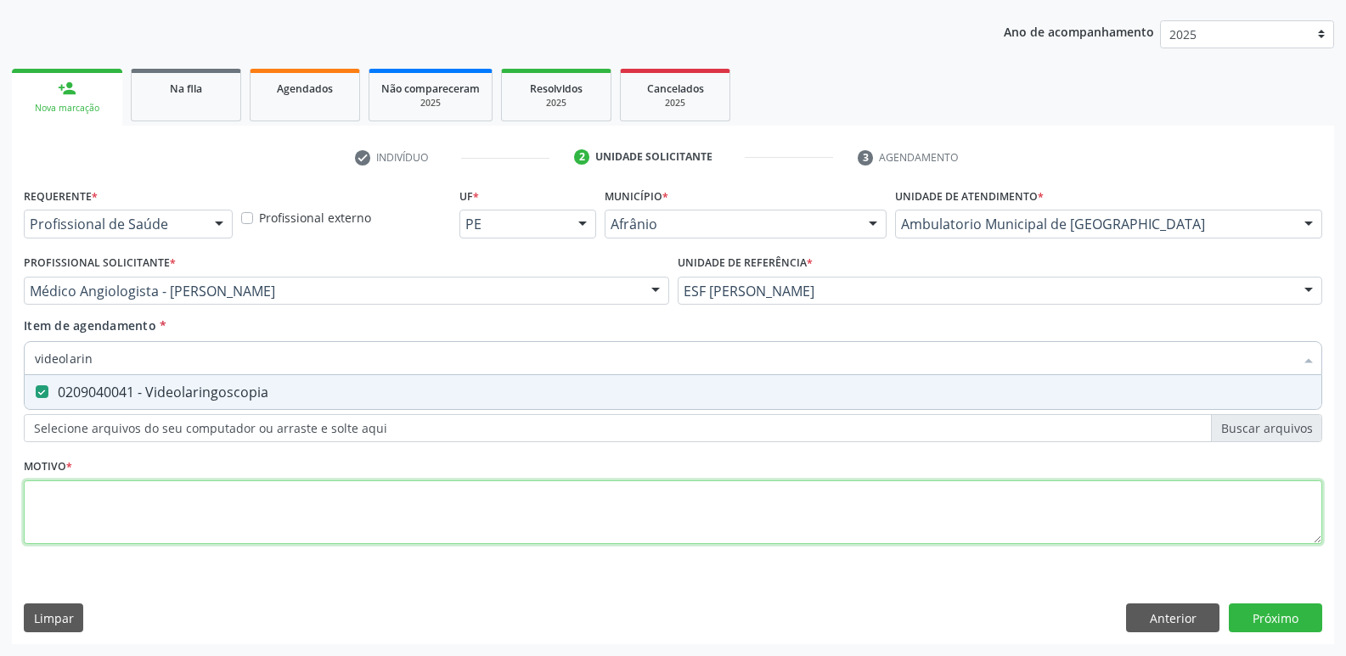
click at [196, 520] on div "Requerente * Profissional de Saúde Profissional de Saúde Paciente Nenhum result…" at bounding box center [673, 375] width 1298 height 385
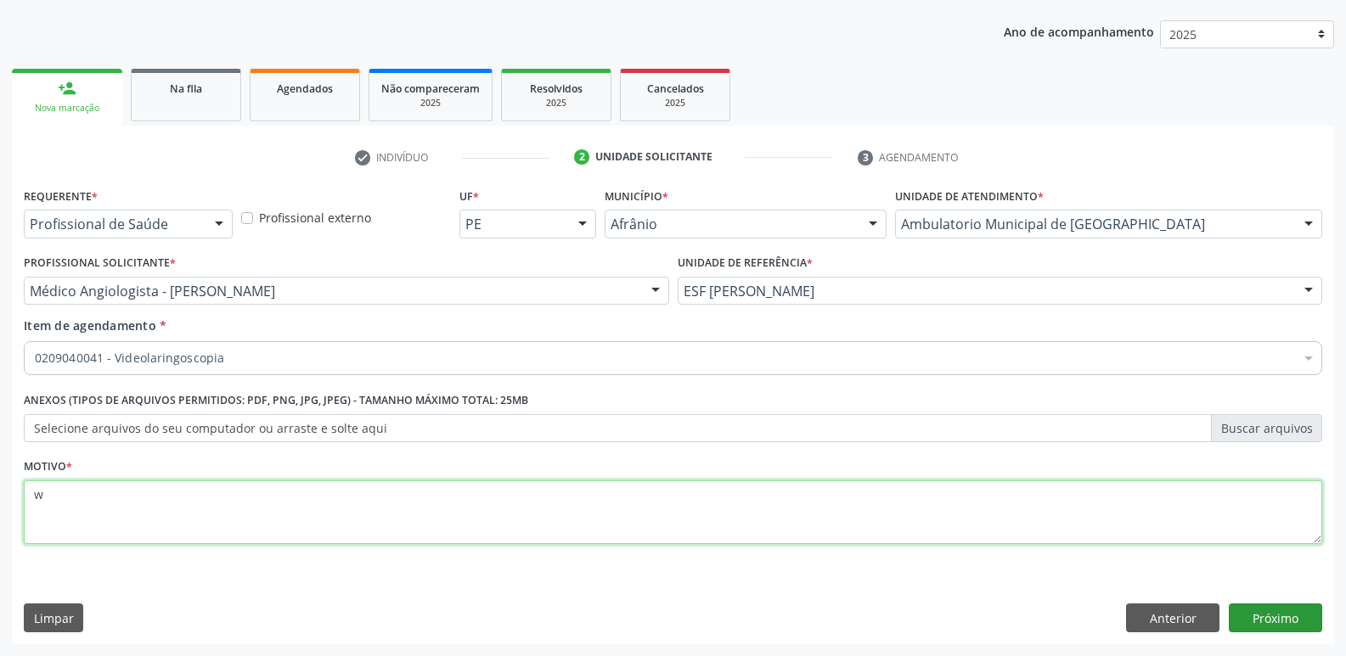
type textarea "w"
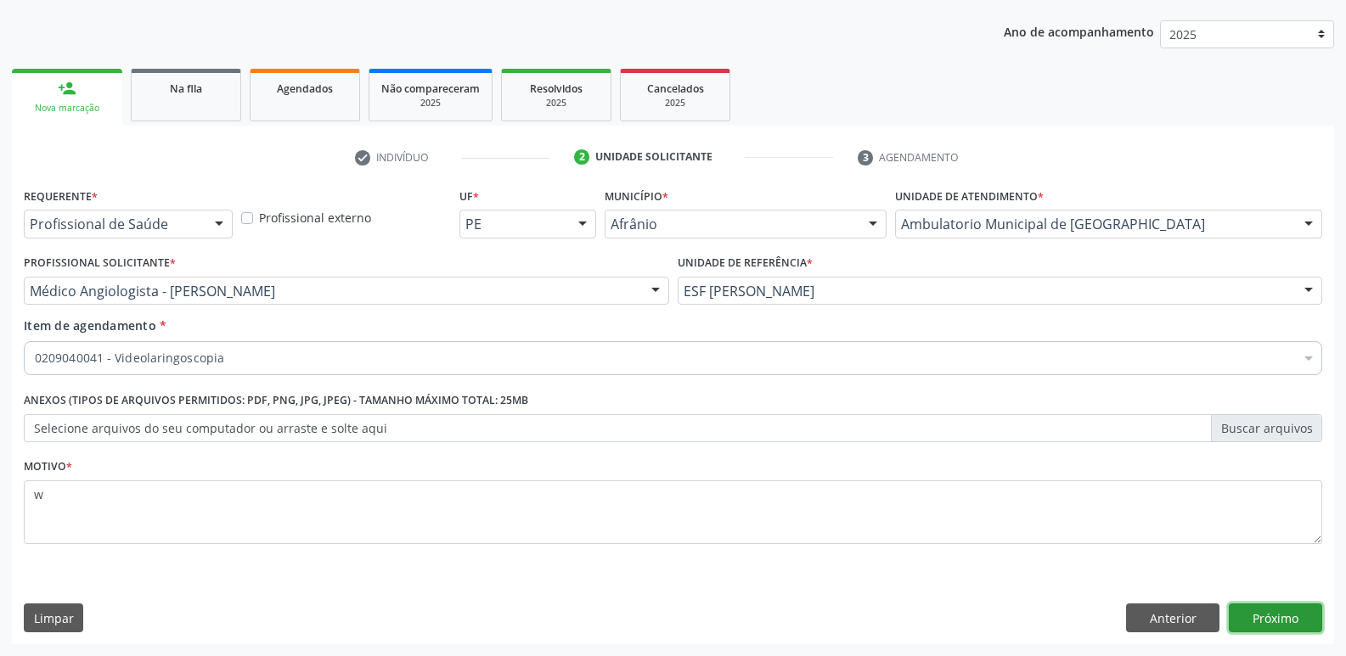
click at [1286, 617] on button "Próximo" at bounding box center [1275, 618] width 93 height 29
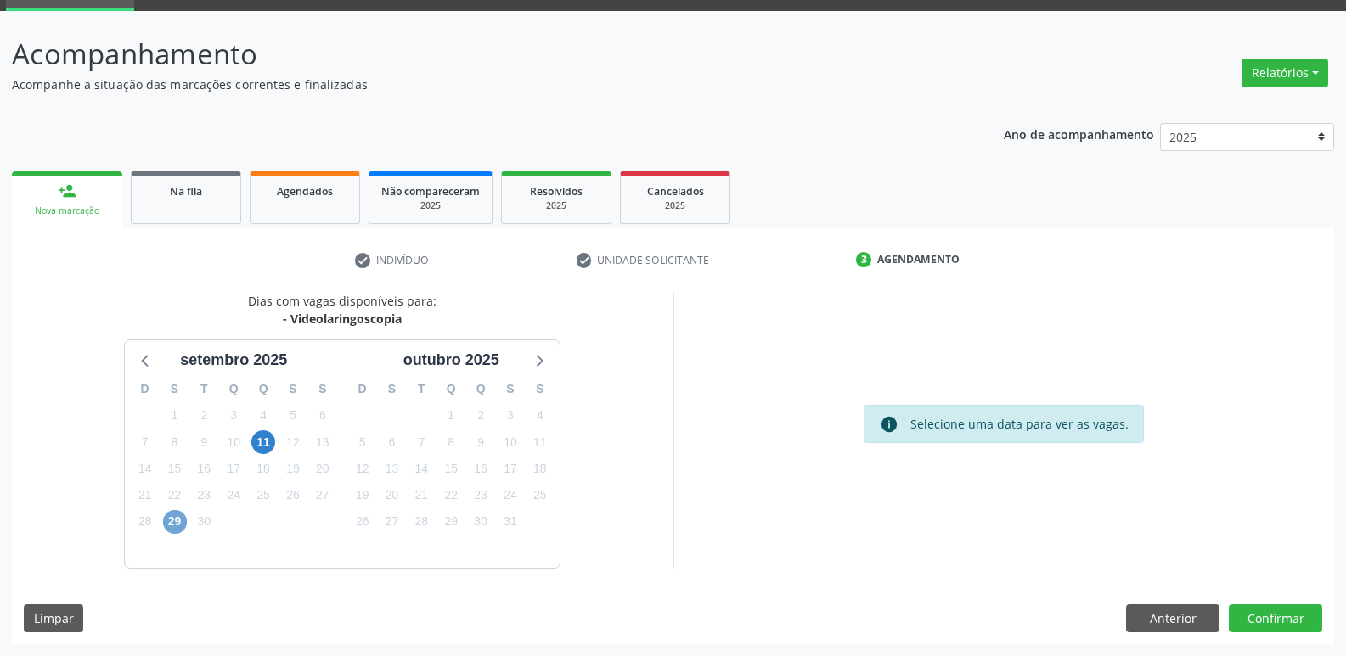
click at [174, 516] on span "29" at bounding box center [175, 522] width 24 height 24
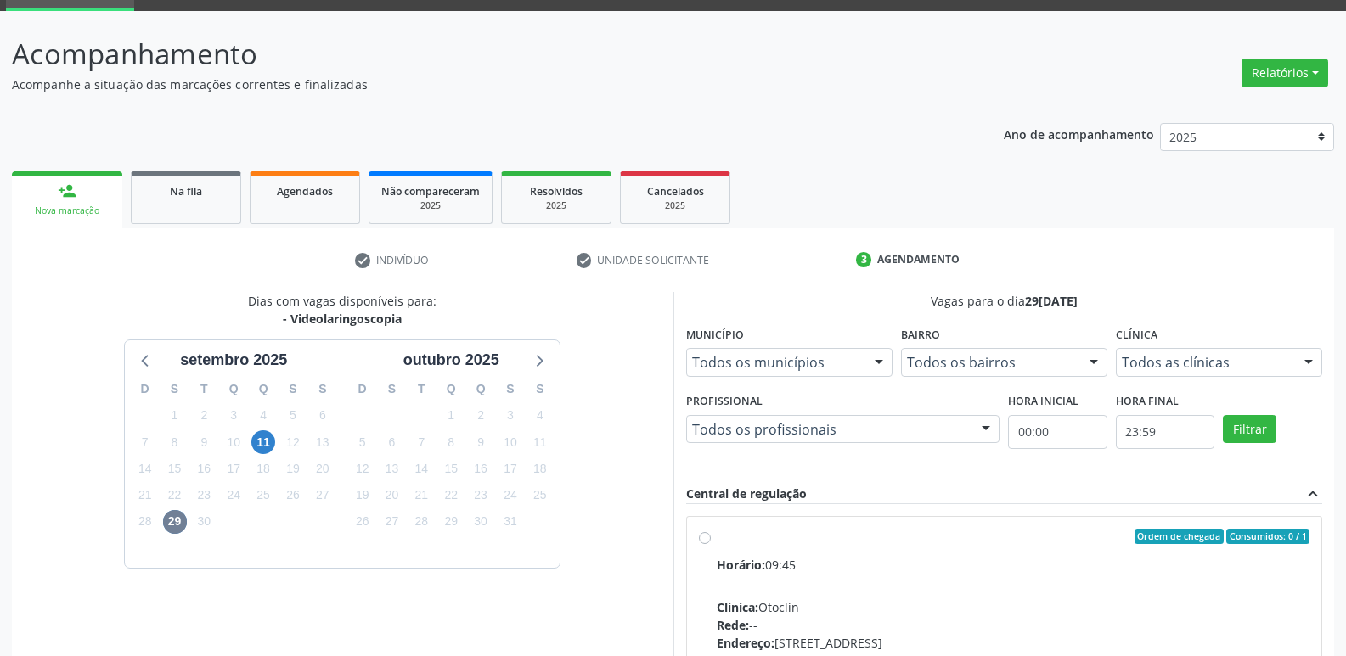
click at [762, 538] on div "Ordem de chegada Consumidos: 0 / 1" at bounding box center [1013, 536] width 593 height 15
click at [711, 538] on input "Ordem de chegada Consumidos: 0 / 1 Horário: 09:45 Clínica: Otoclin Rede: -- End…" at bounding box center [705, 536] width 12 height 15
radio input "true"
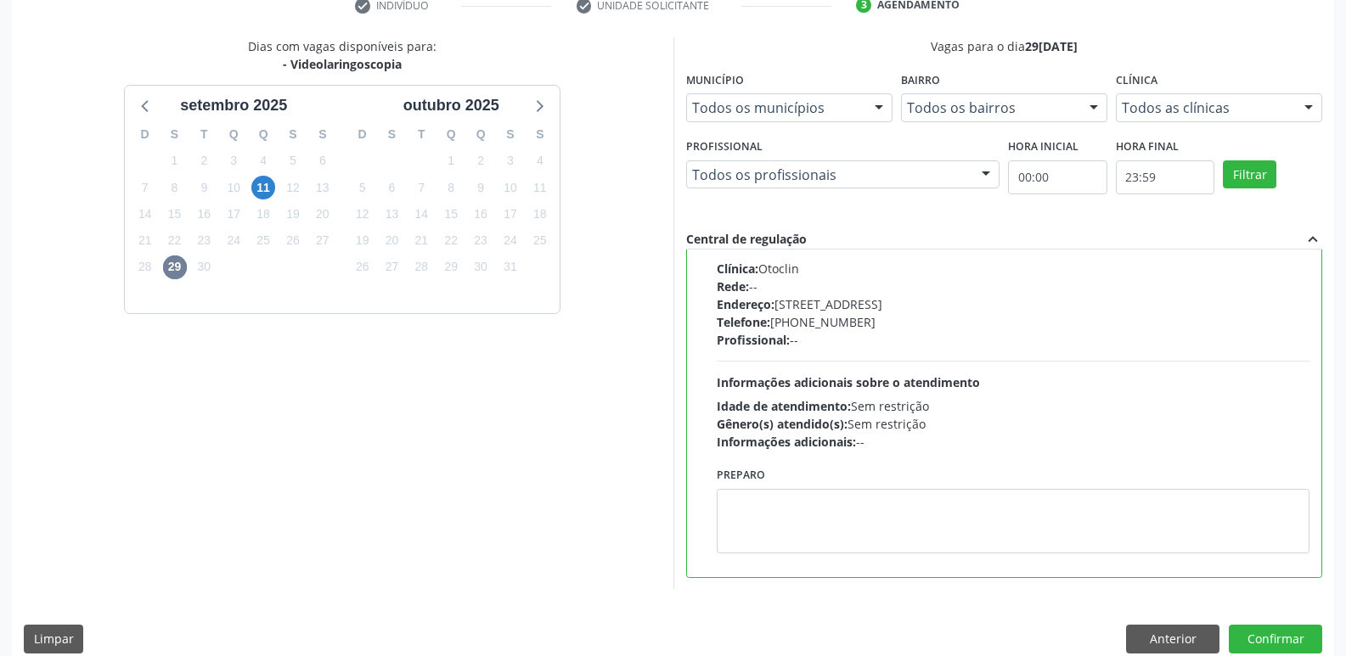
scroll to position [358, 0]
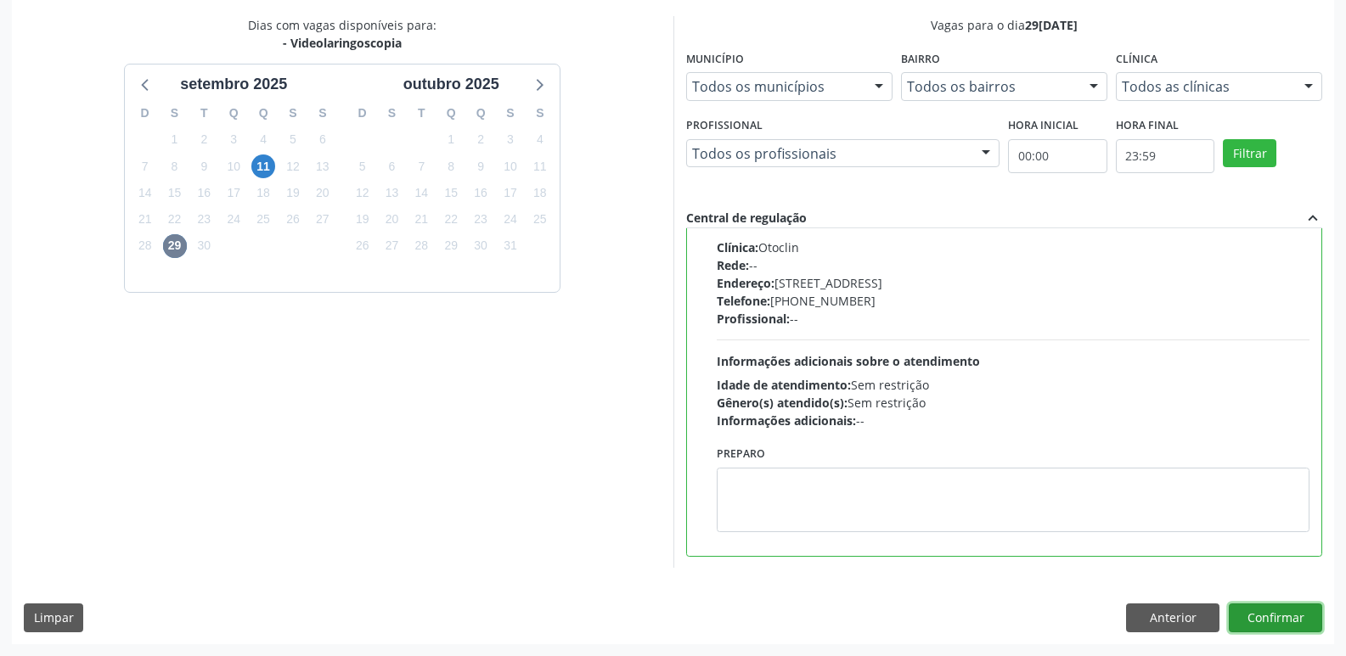
click at [1274, 614] on button "Confirmar" at bounding box center [1275, 618] width 93 height 29
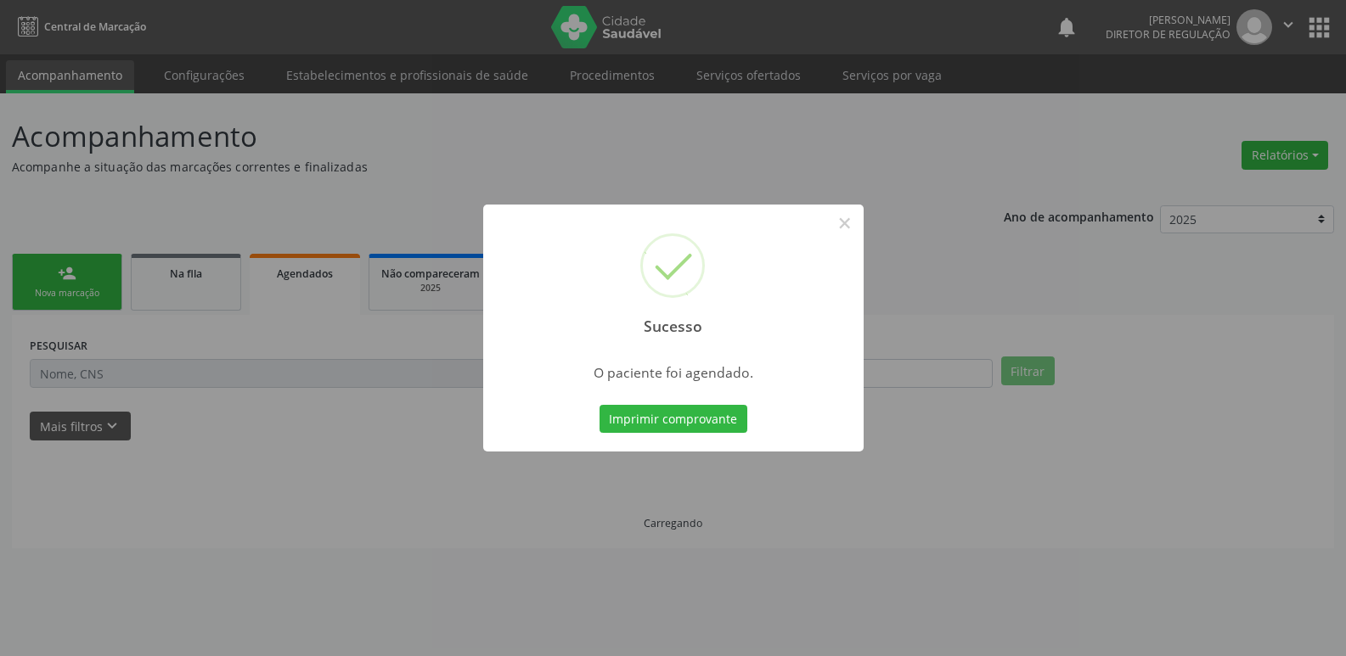
scroll to position [0, 0]
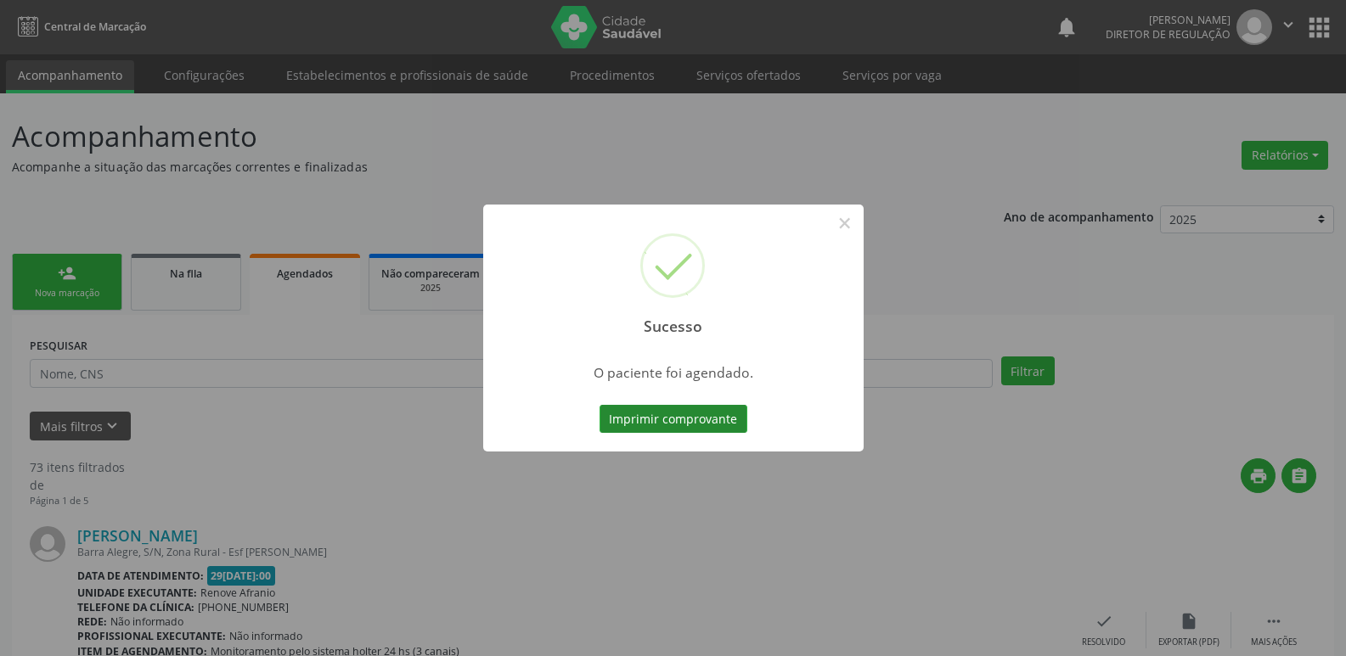
click at [704, 410] on button "Imprimir comprovante" at bounding box center [673, 419] width 148 height 29
